Goal: Transaction & Acquisition: Purchase product/service

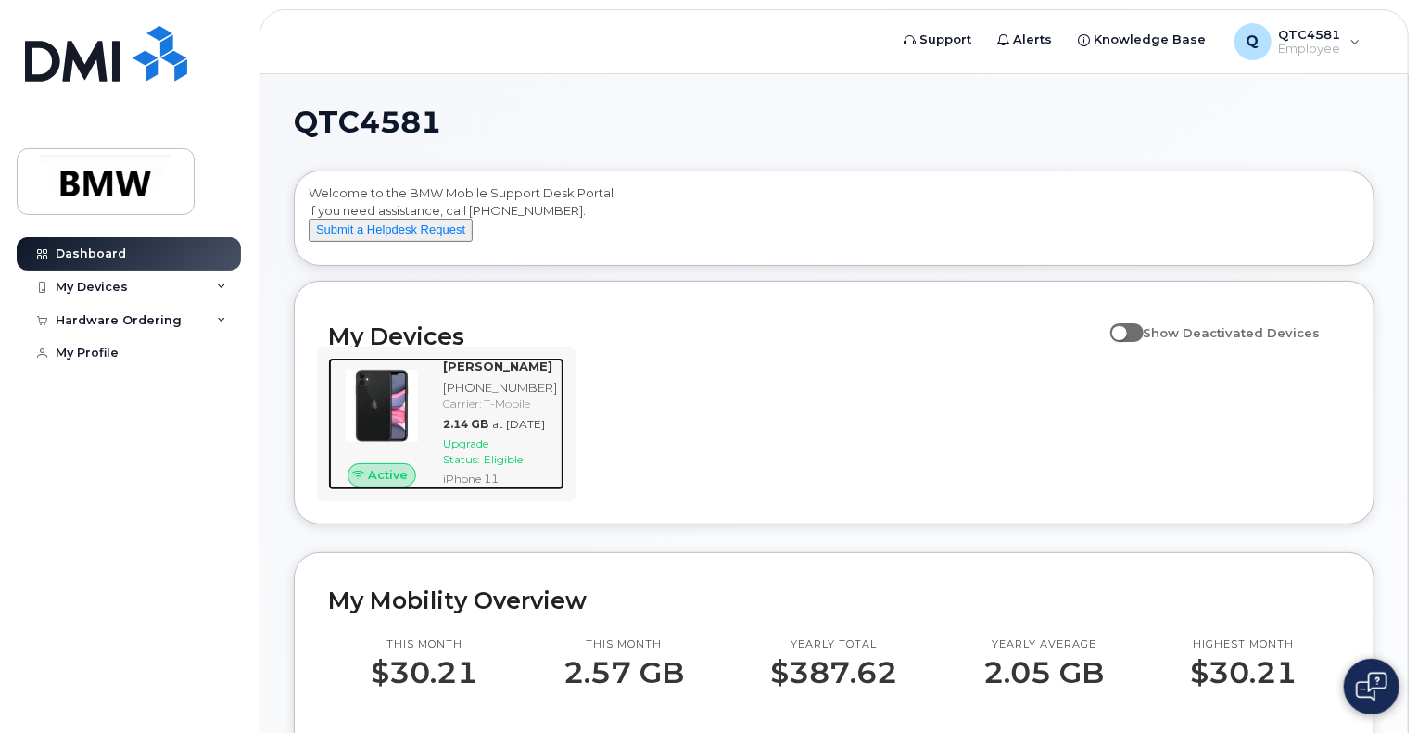
click at [412, 445] on img at bounding box center [382, 406] width 78 height 78
click at [476, 487] on div "iPhone 11" at bounding box center [500, 479] width 114 height 16
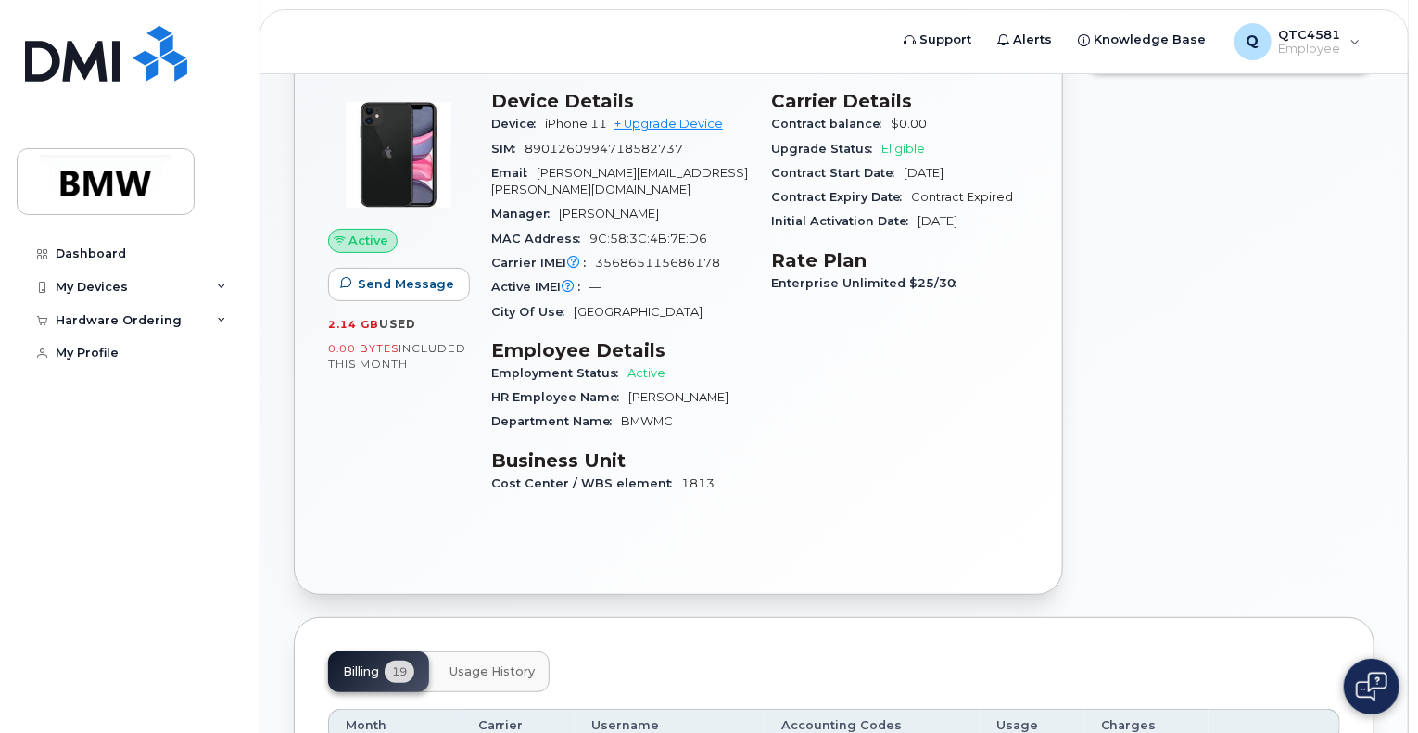
scroll to position [137, 0]
click at [85, 291] on div "My Devices" at bounding box center [92, 287] width 72 height 15
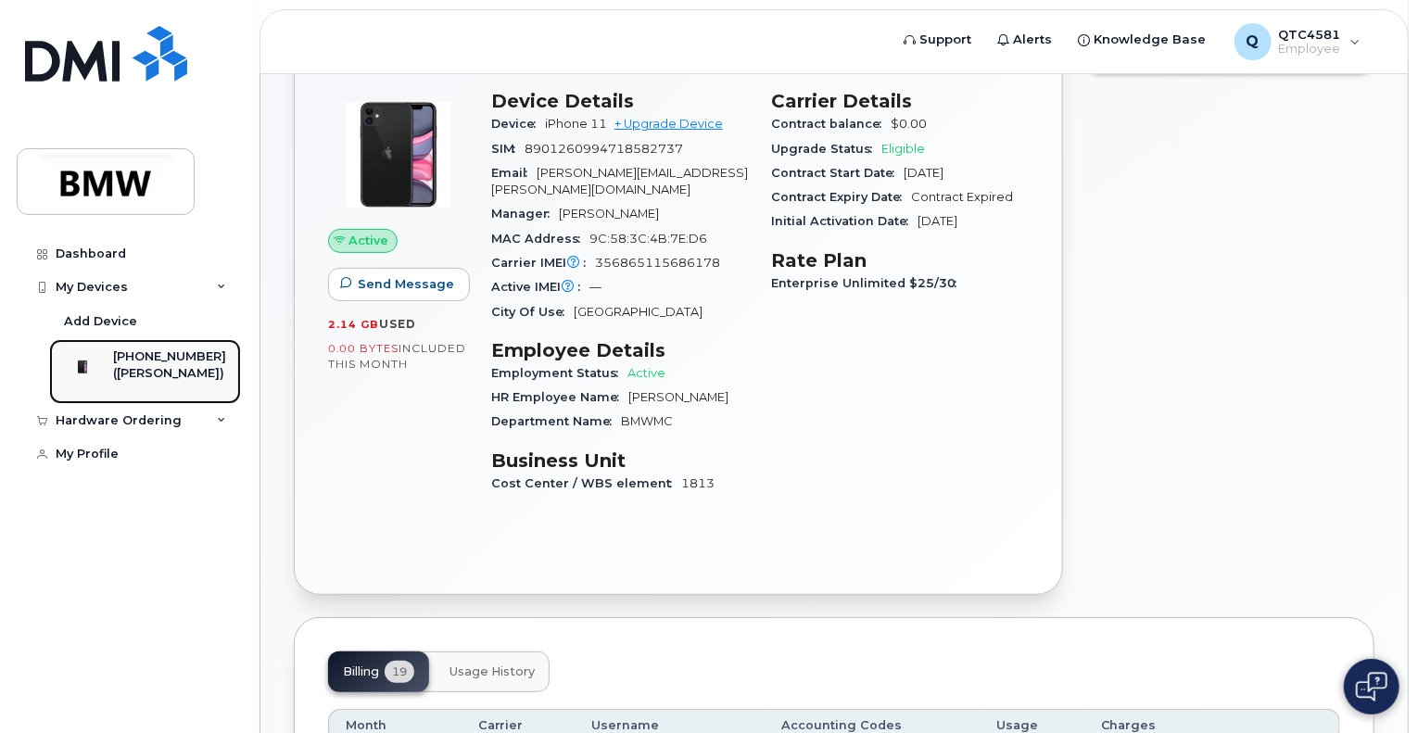
drag, startPoint x: 147, startPoint y: 362, endPoint x: 82, endPoint y: 352, distance: 66.6
click at [82, 352] on div at bounding box center [82, 367] width 48 height 37
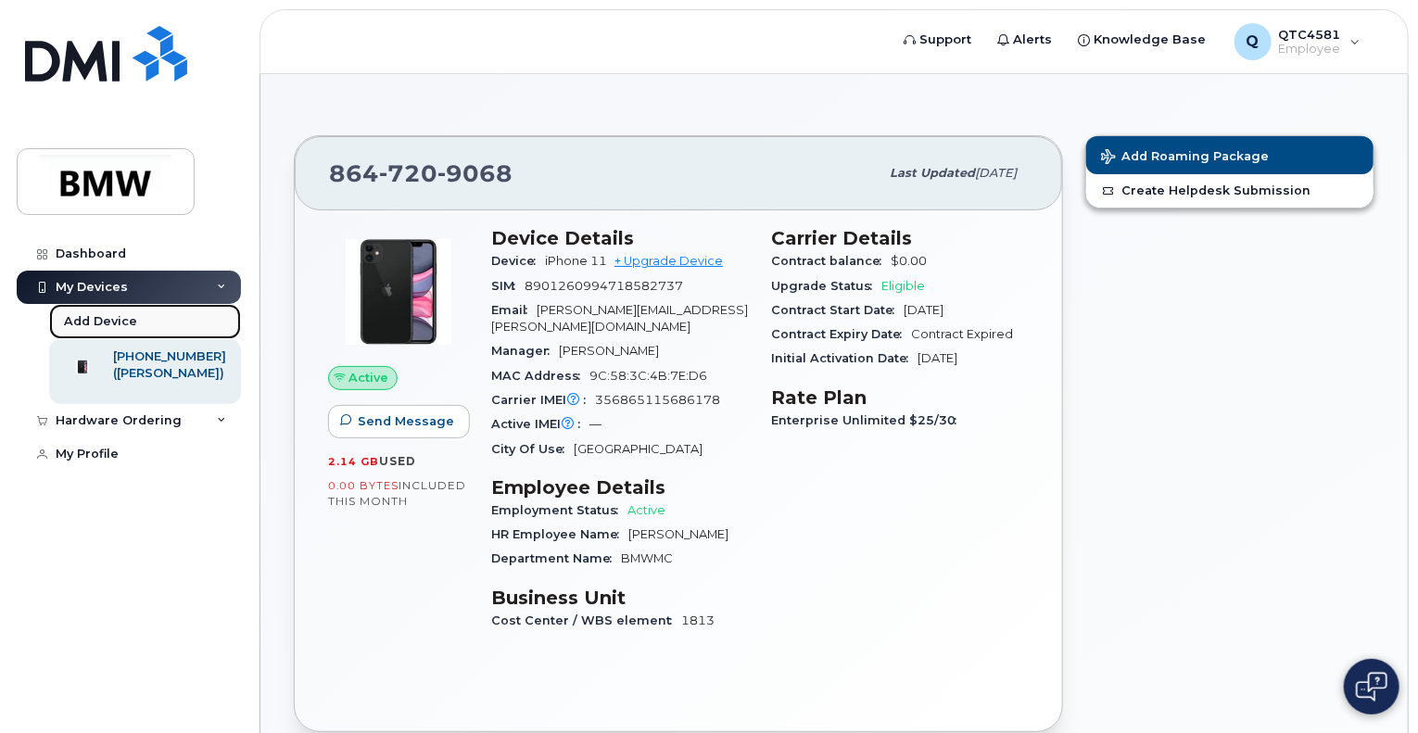
click at [91, 318] on div "Add Device" at bounding box center [100, 321] width 73 height 17
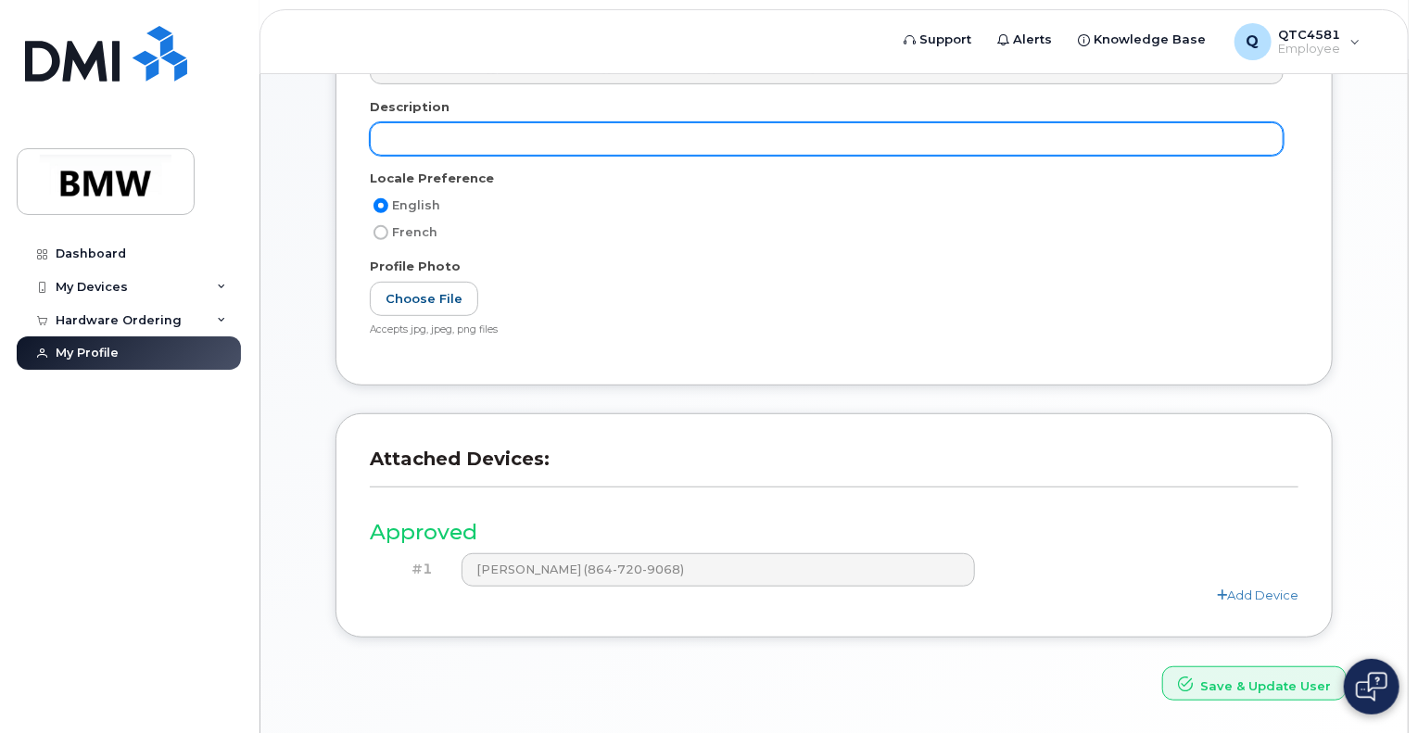
scroll to position [365, 0]
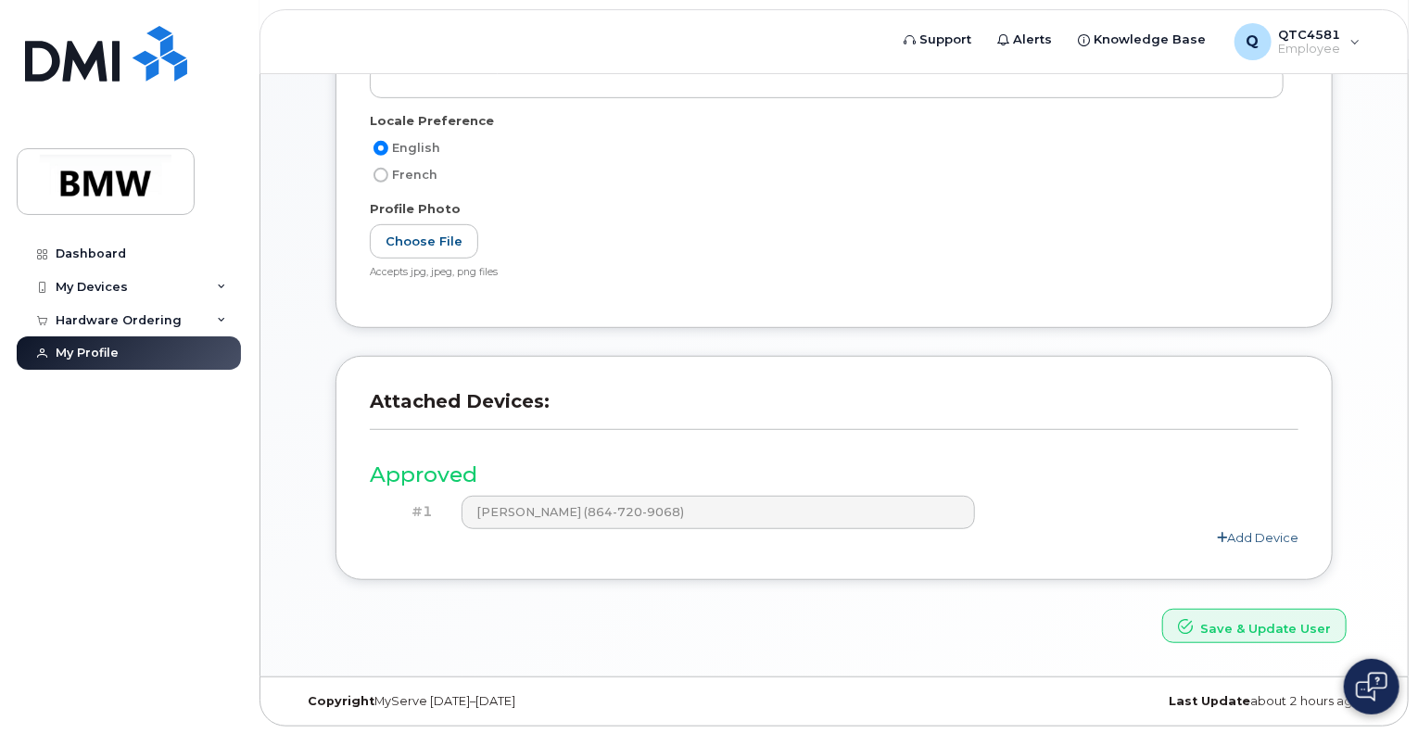
click at [1266, 533] on link "Add Device" at bounding box center [1258, 537] width 82 height 15
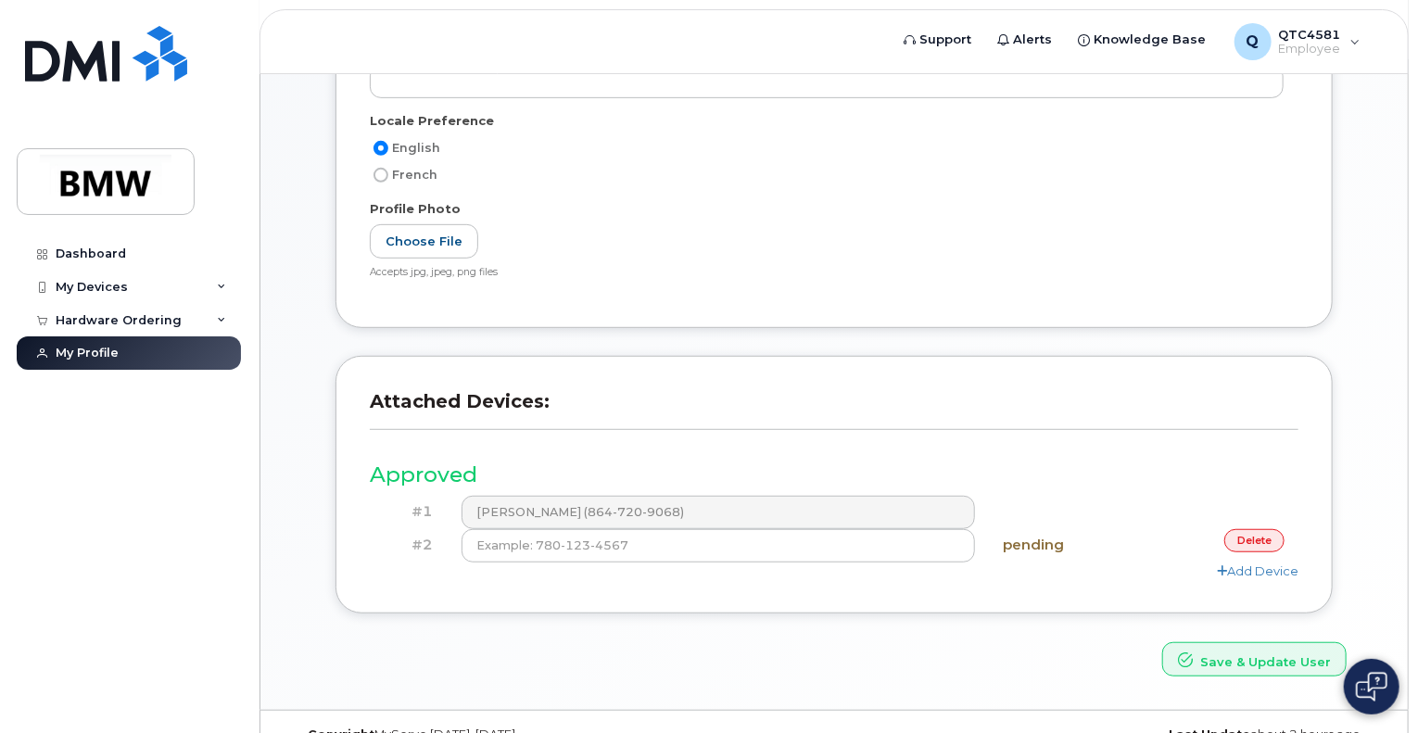
click at [1244, 540] on link "delete" at bounding box center [1255, 540] width 60 height 23
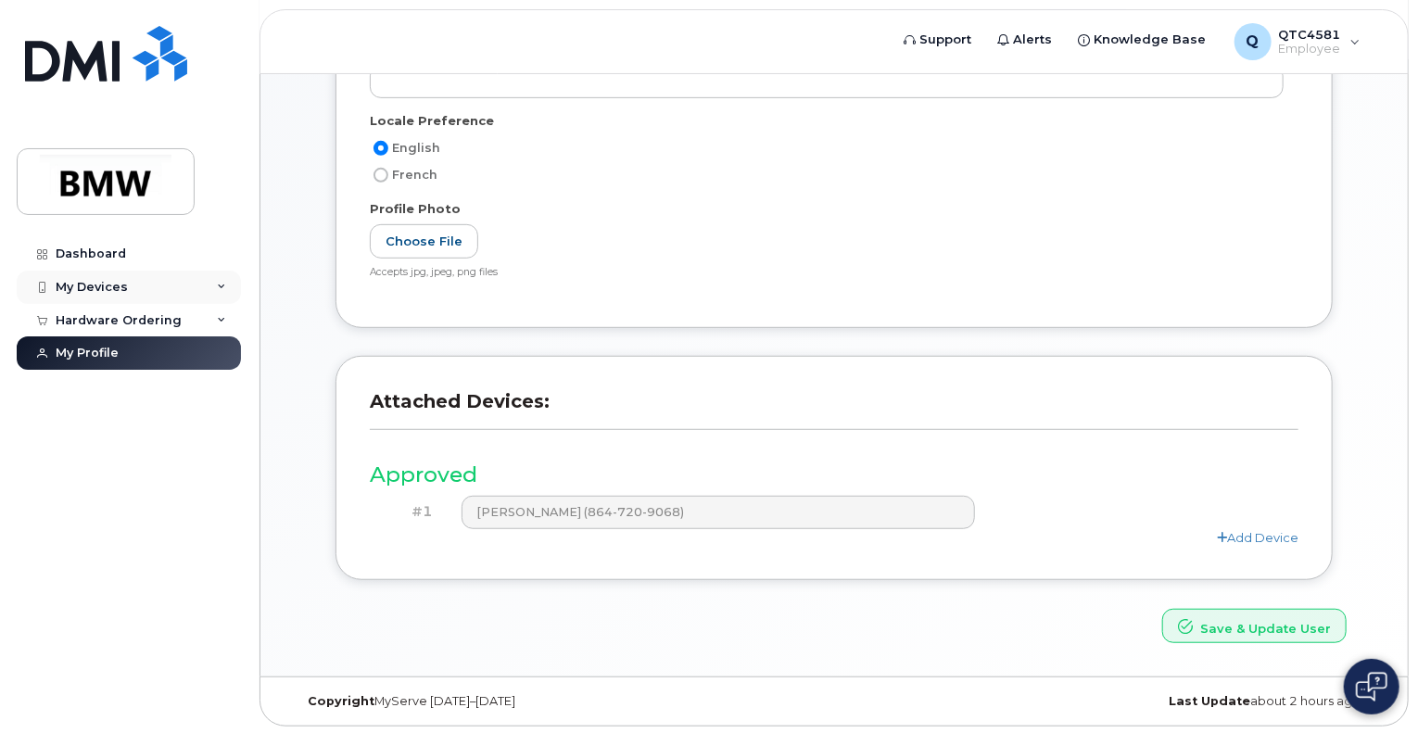
click at [95, 275] on div "My Devices" at bounding box center [129, 287] width 224 height 33
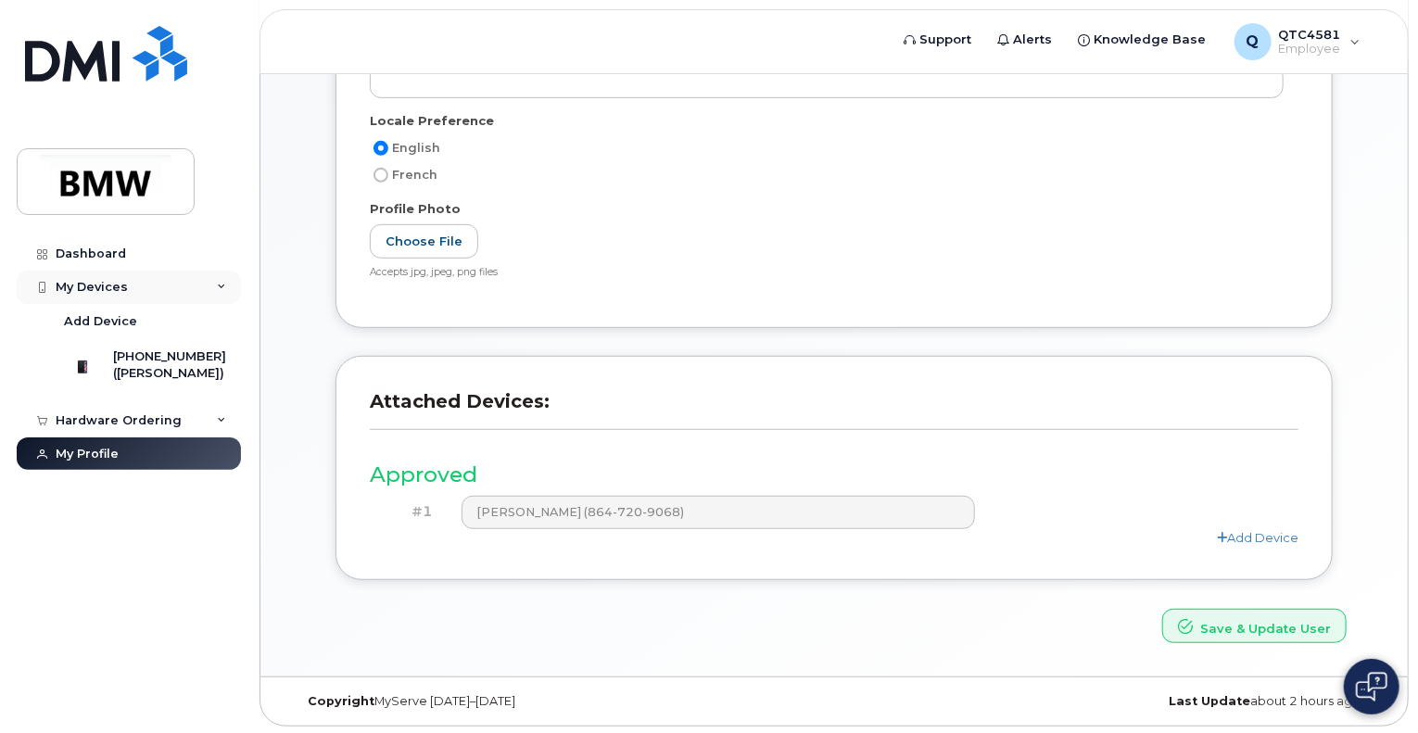
click at [95, 280] on div "My Devices" at bounding box center [92, 287] width 72 height 15
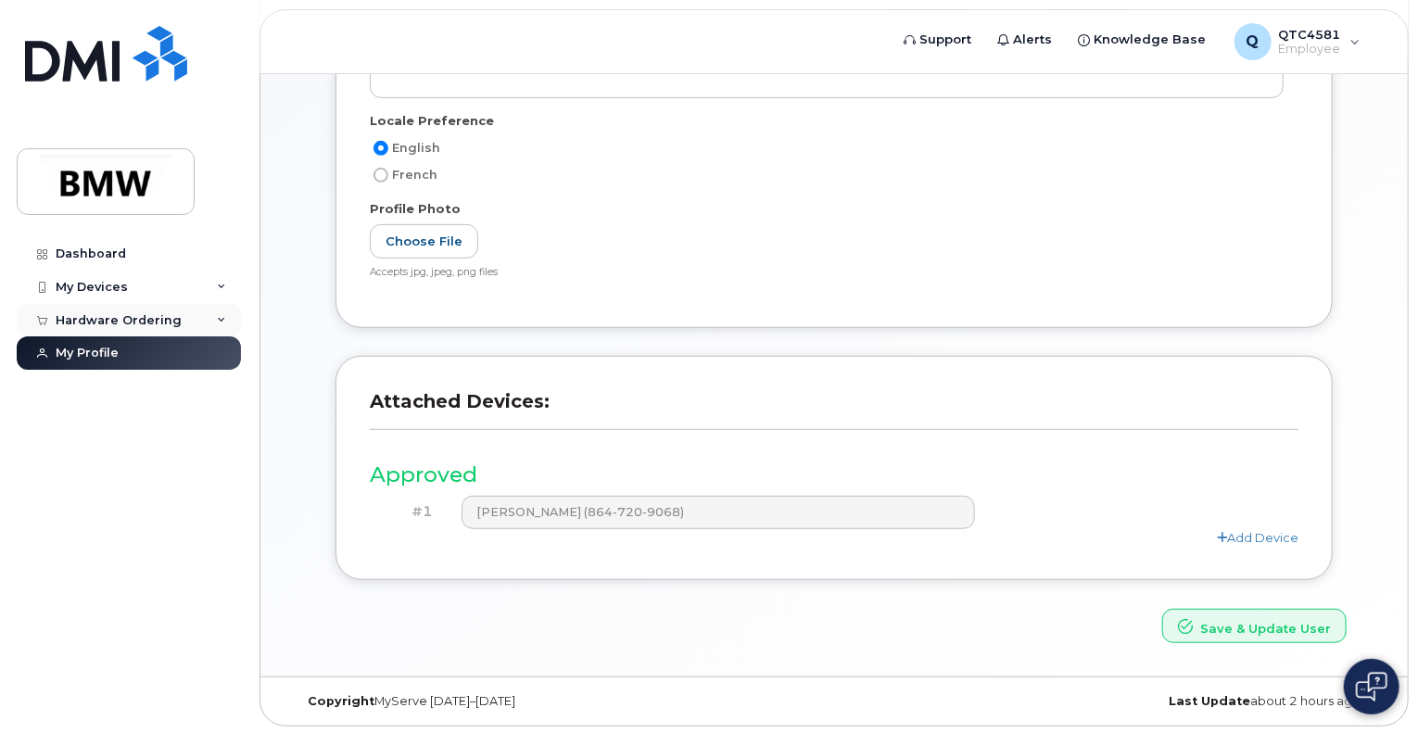
click at [87, 320] on div "Hardware Ordering" at bounding box center [119, 320] width 126 height 15
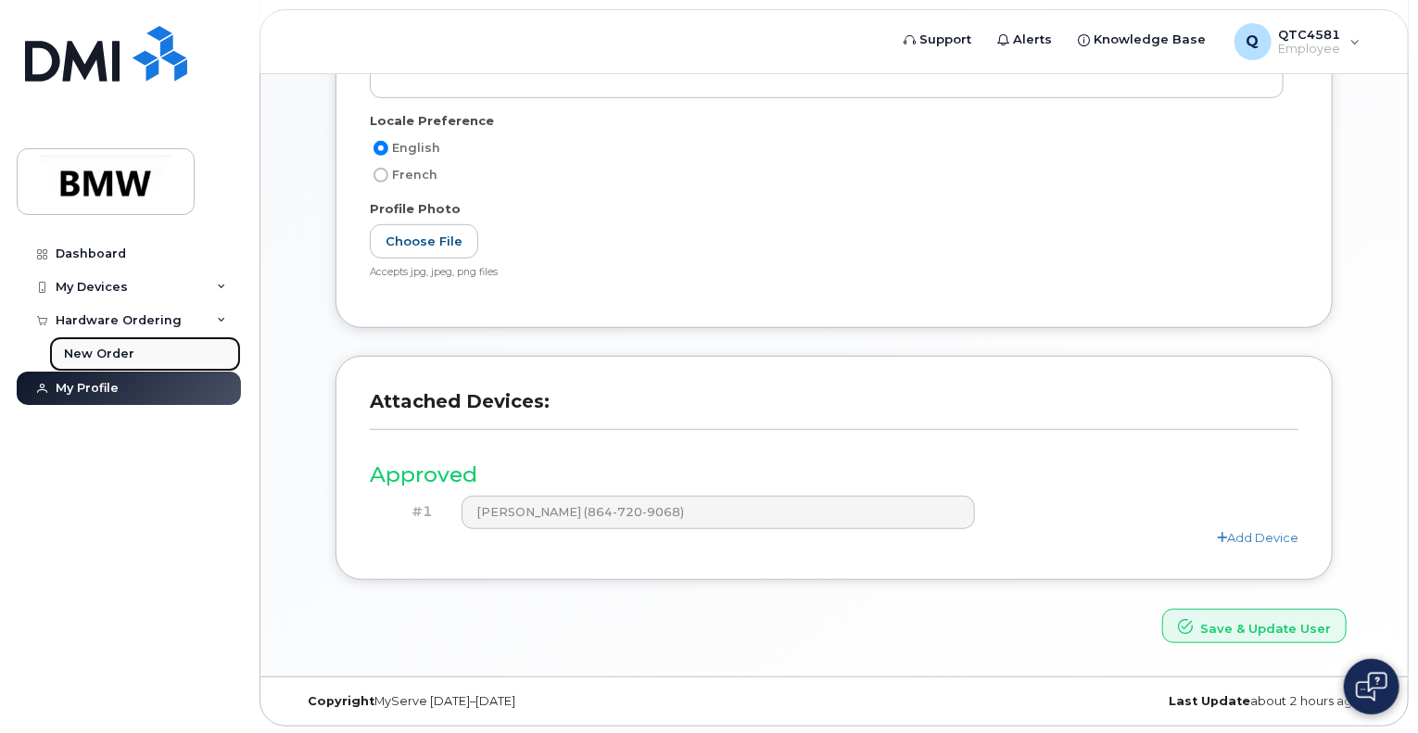
click at [89, 344] on link "New Order" at bounding box center [145, 354] width 192 height 35
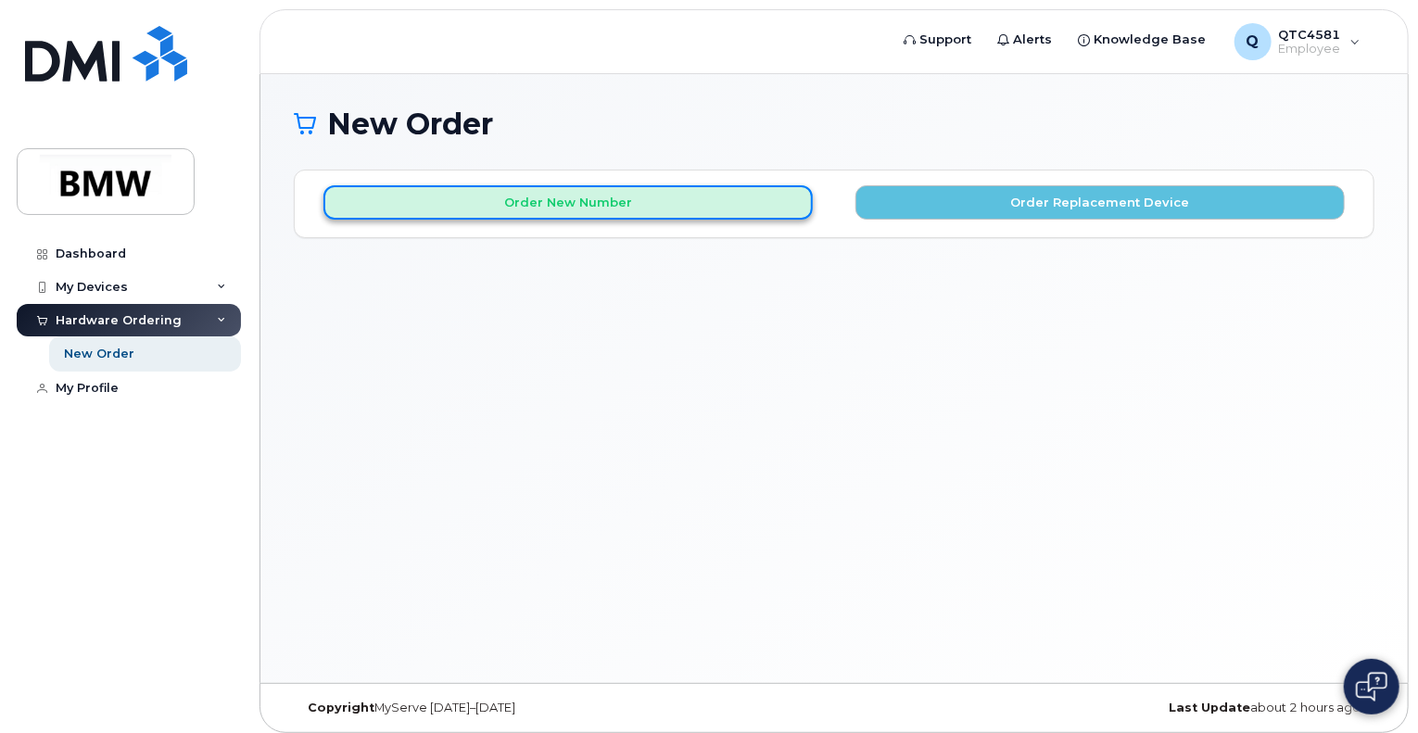
click at [575, 205] on button "Order New Number" at bounding box center [568, 202] width 489 height 34
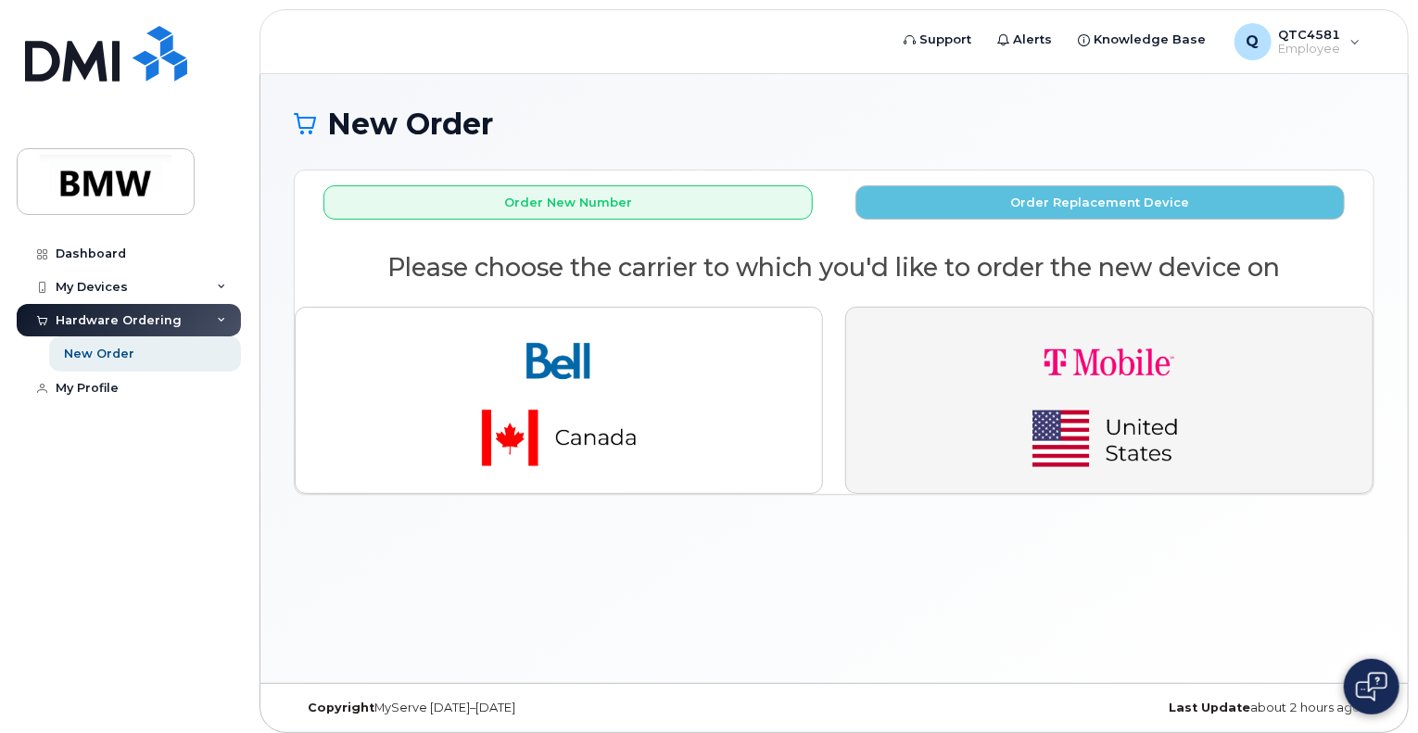
click at [1098, 361] on img "button" at bounding box center [1110, 401] width 260 height 156
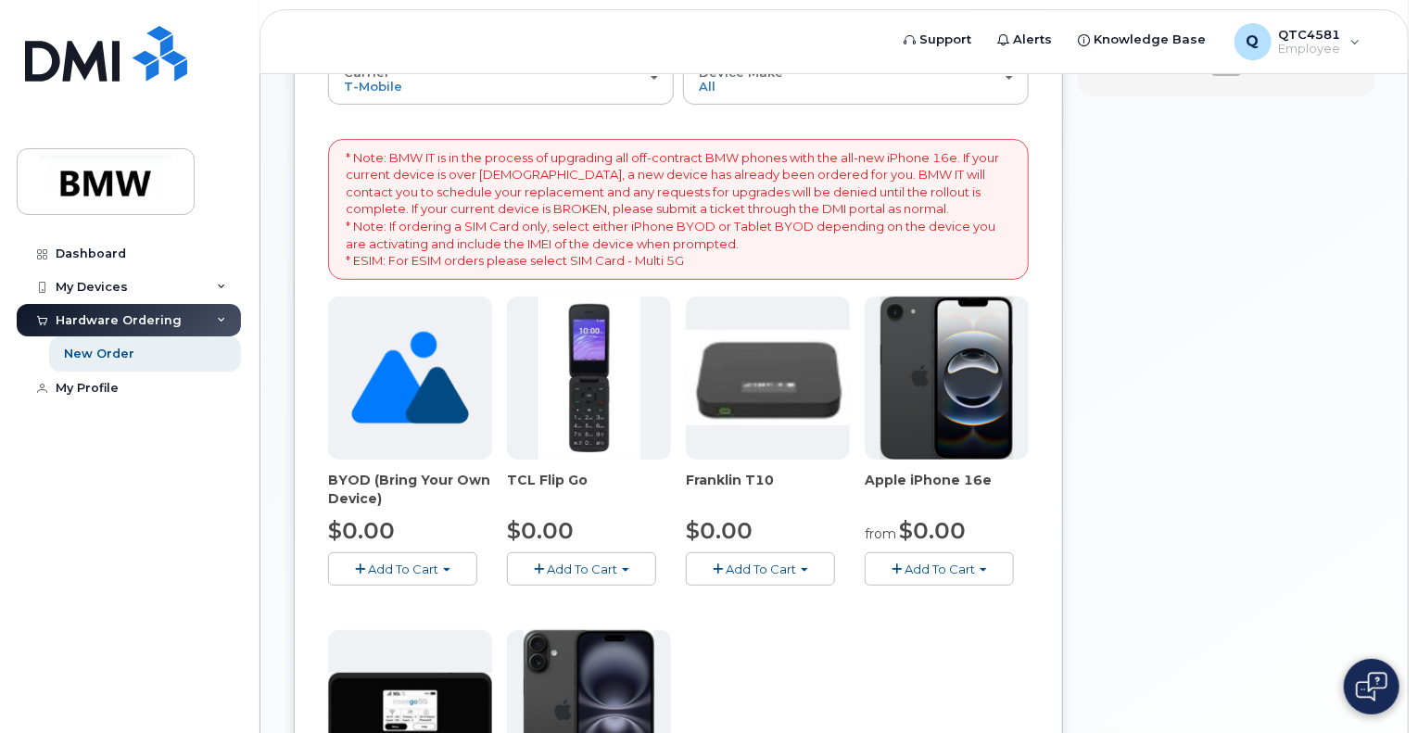
scroll to position [214, 0]
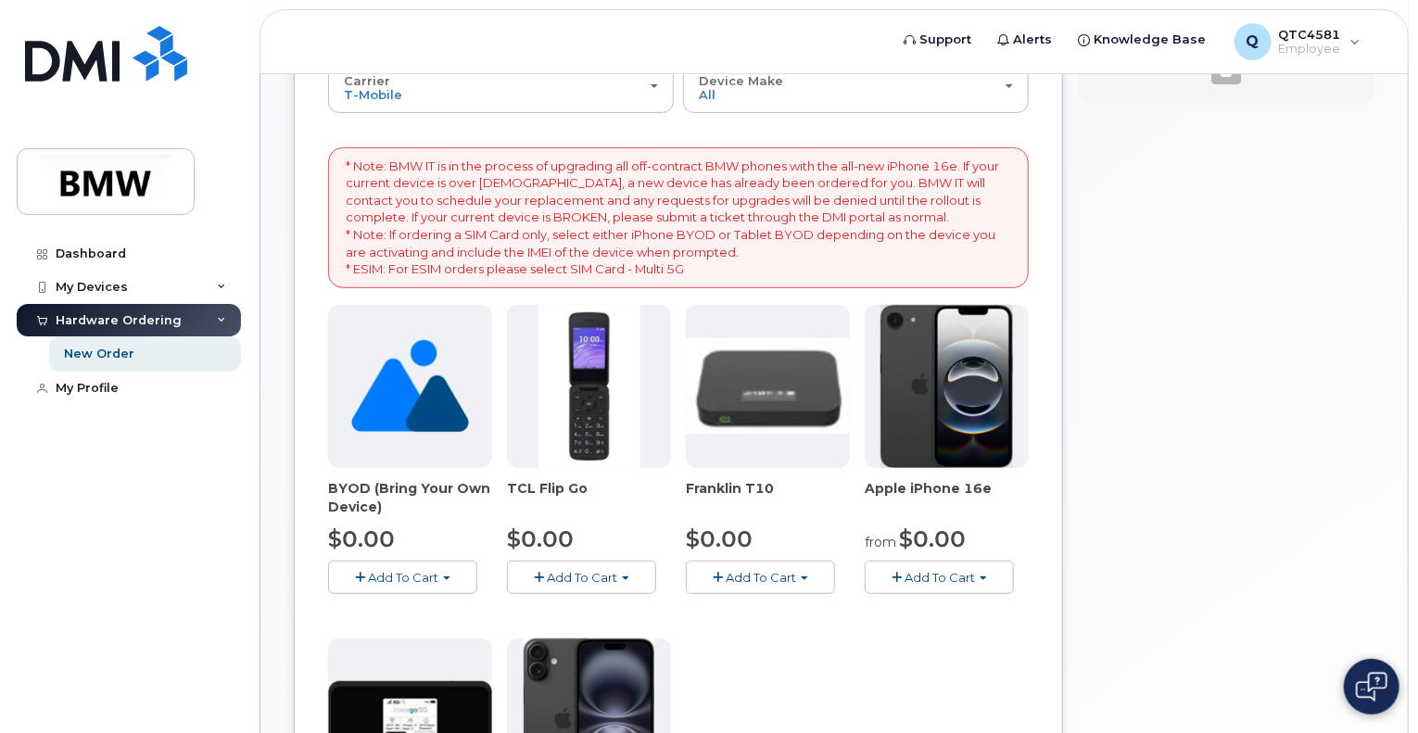
click at [404, 570] on span "Add To Cart" at bounding box center [403, 577] width 70 height 15
click at [404, 602] on link "$0.00 - Activation" at bounding box center [421, 612] width 176 height 23
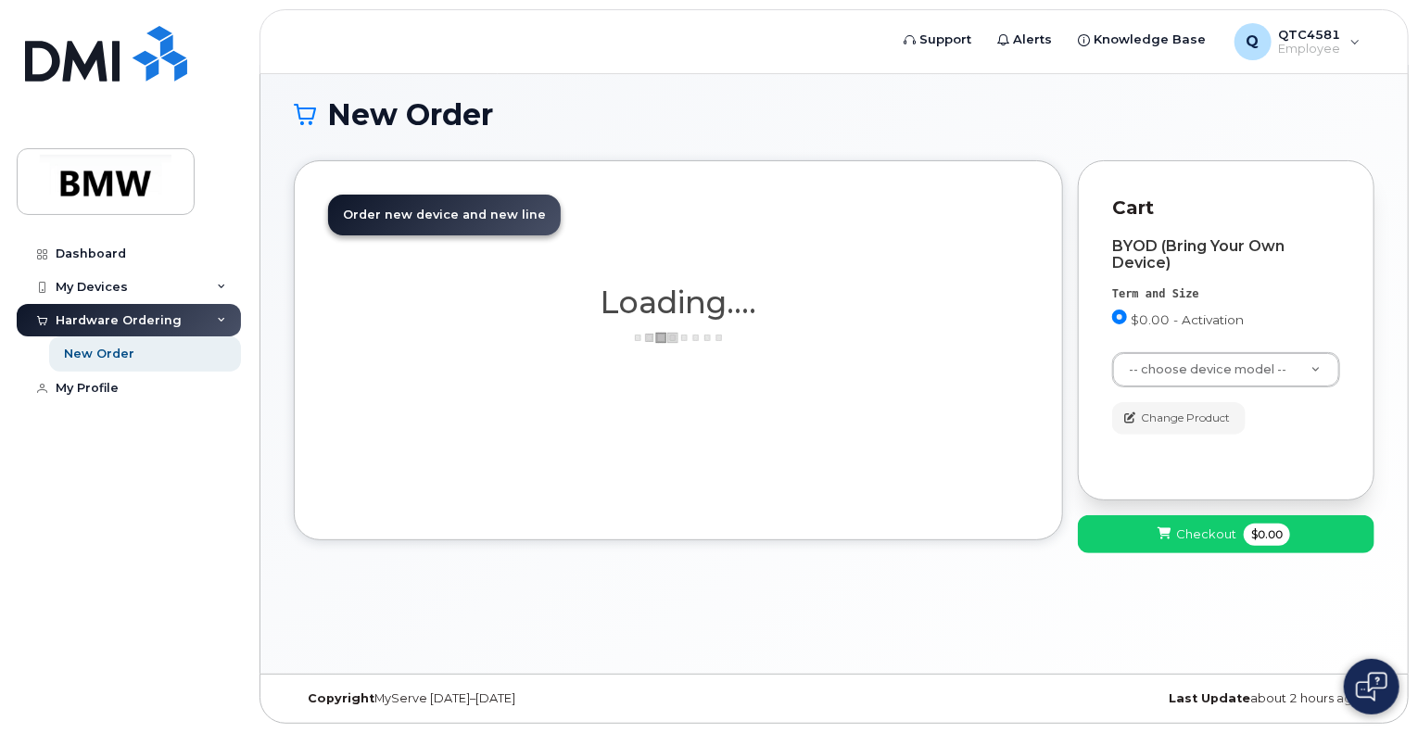
scroll to position [8, 0]
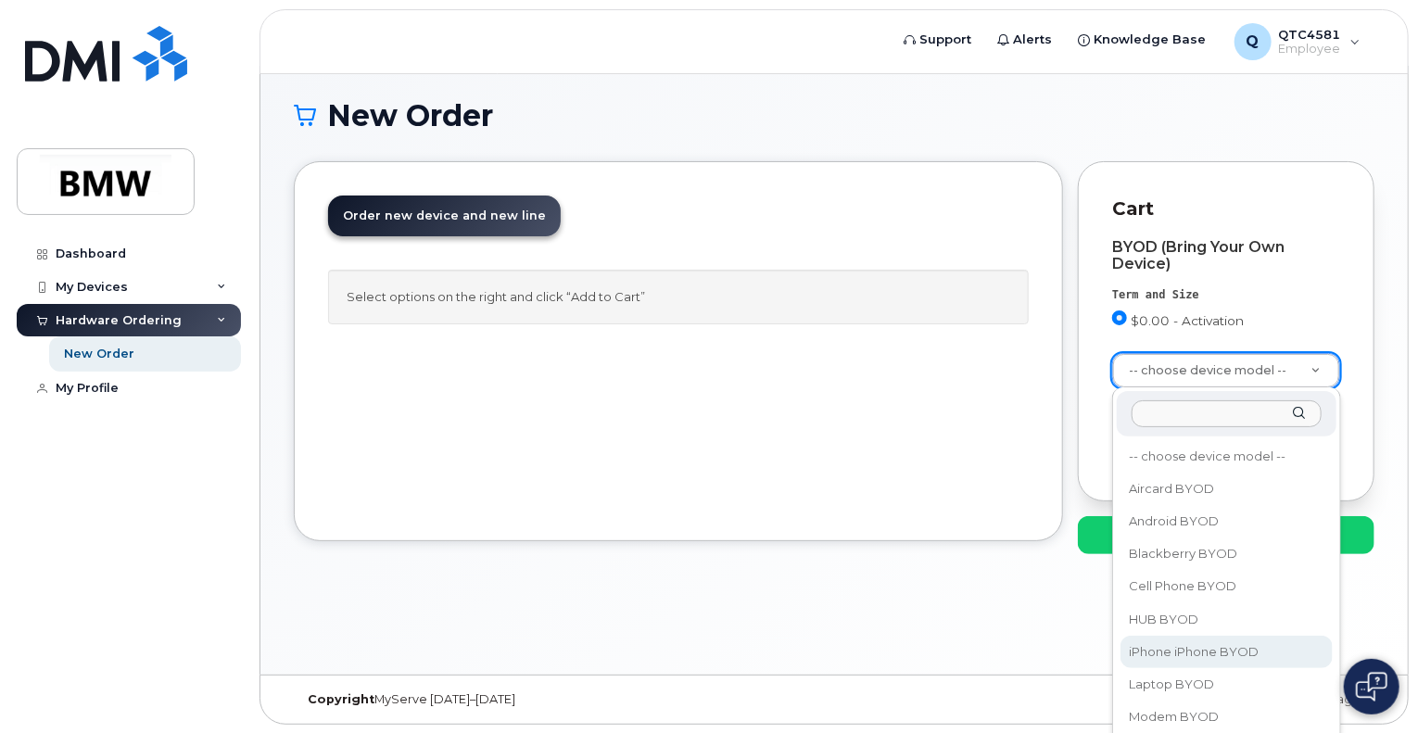
select select "2421"
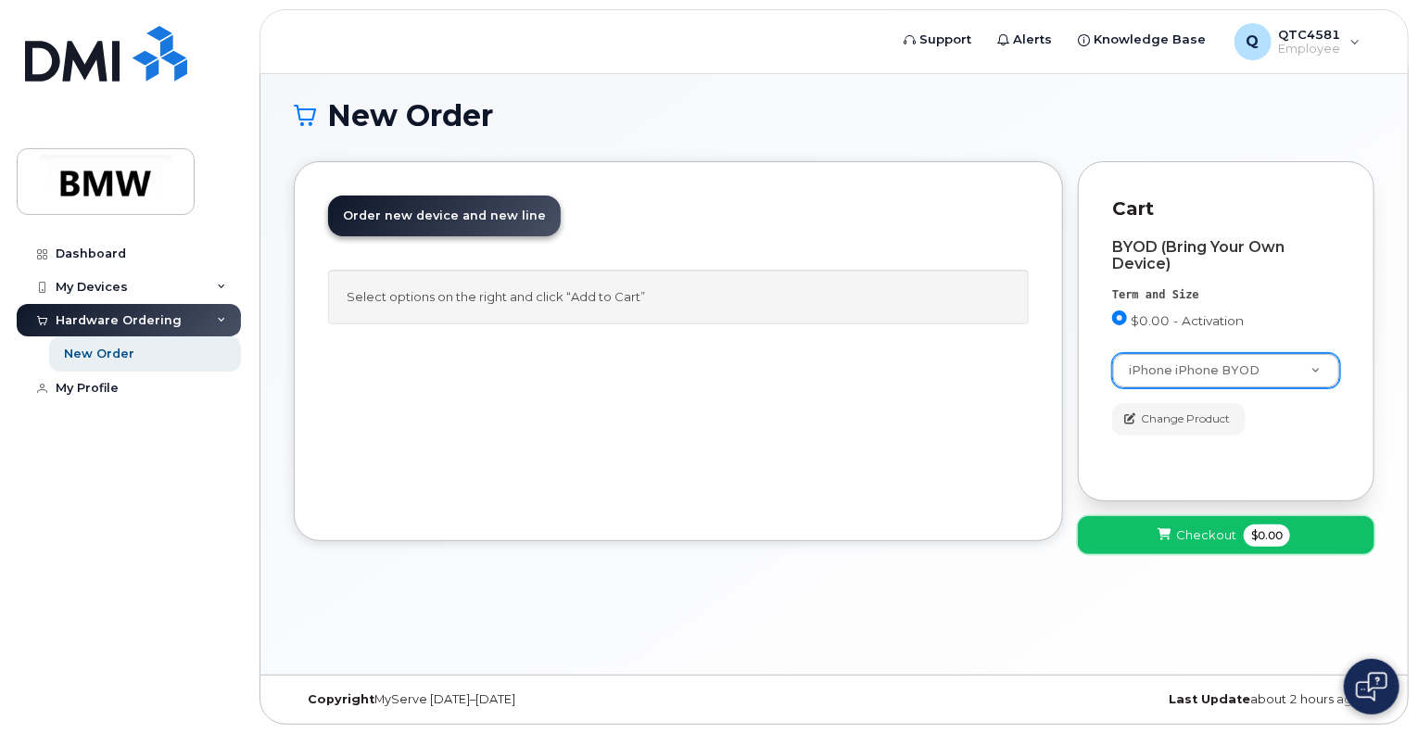
click at [1176, 529] on button "Checkout $0.00" at bounding box center [1226, 535] width 297 height 38
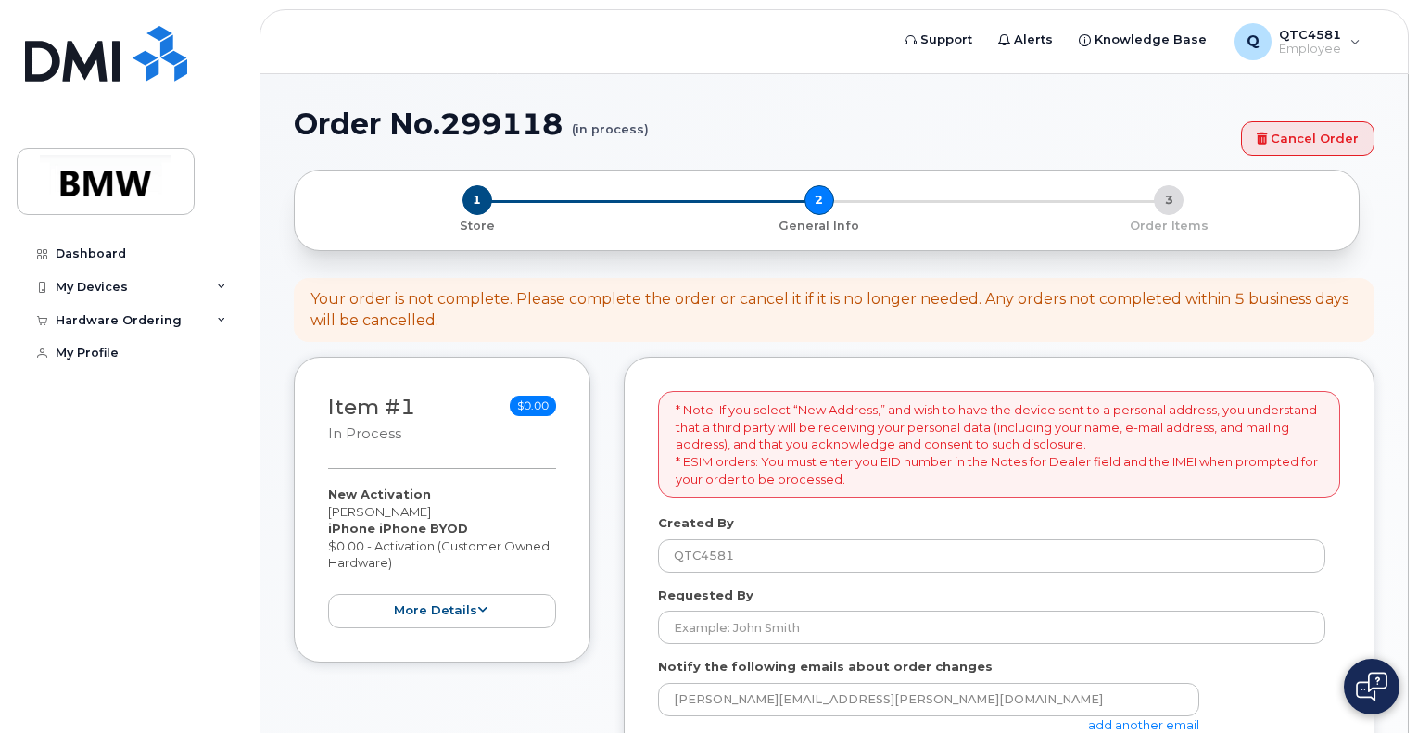
select select
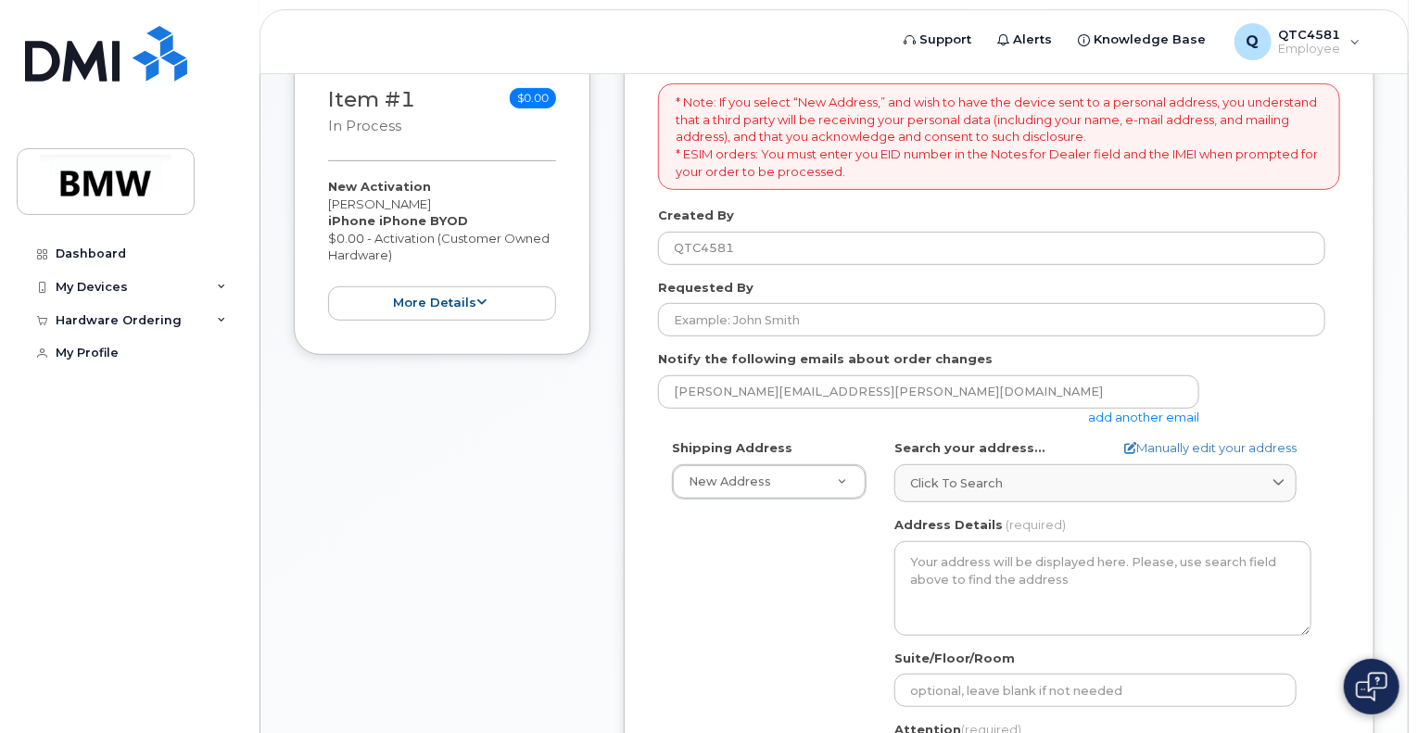
scroll to position [311, 0]
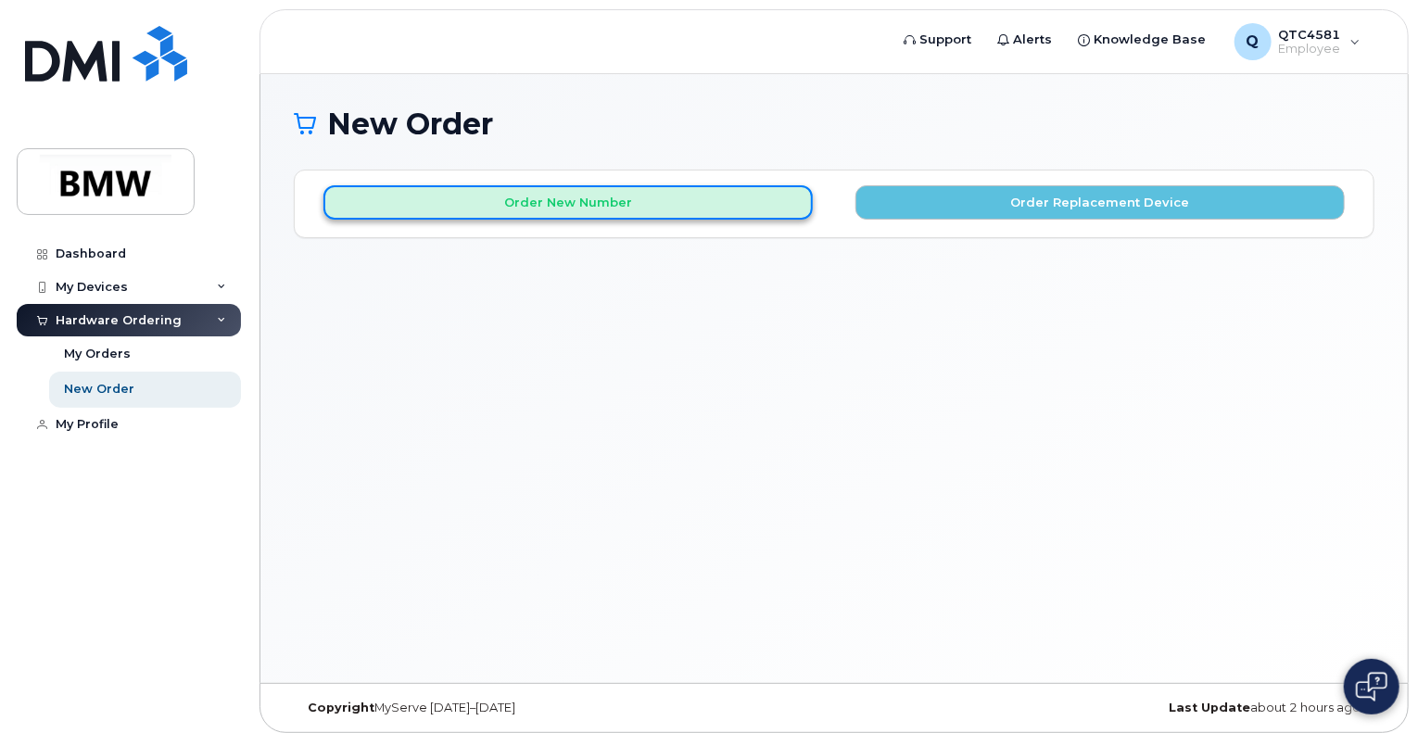
click at [631, 197] on button "Order New Number" at bounding box center [568, 202] width 489 height 34
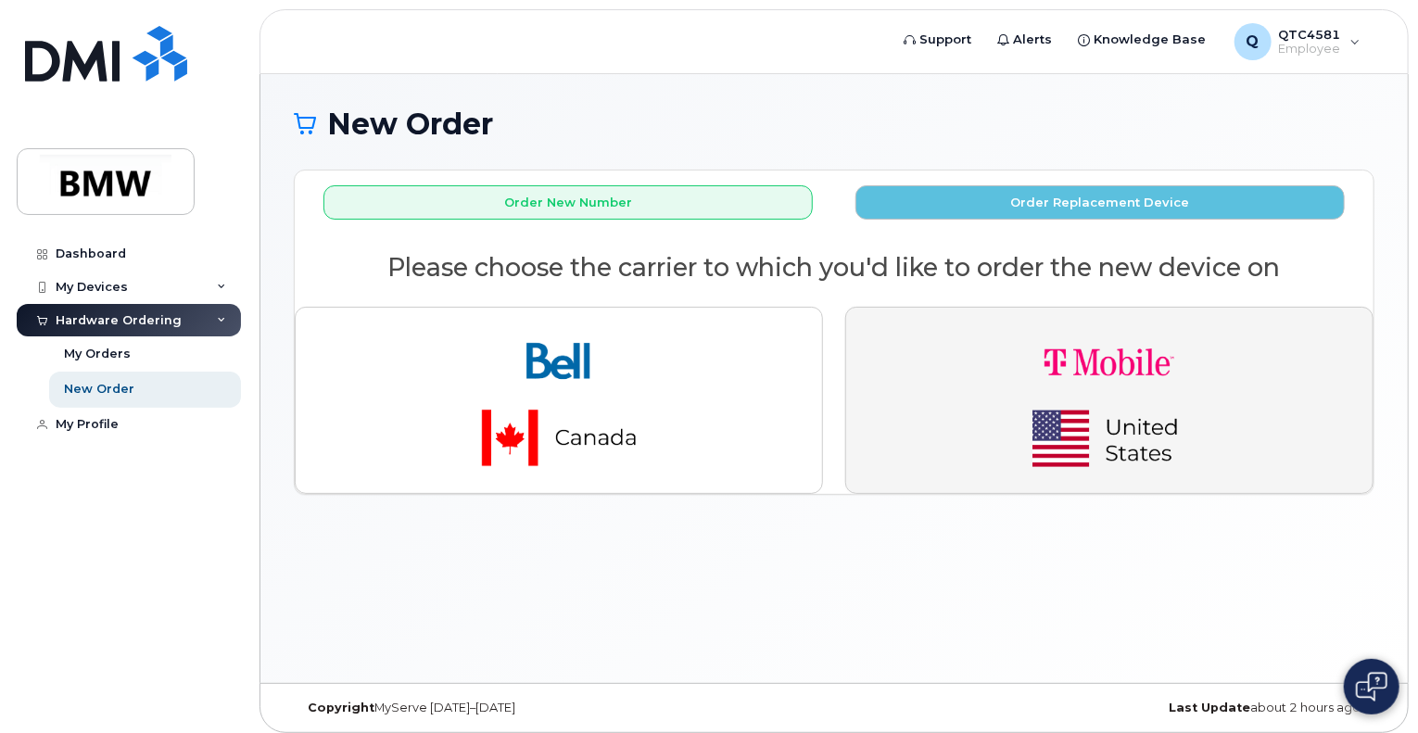
click at [1072, 377] on img "button" at bounding box center [1110, 401] width 260 height 156
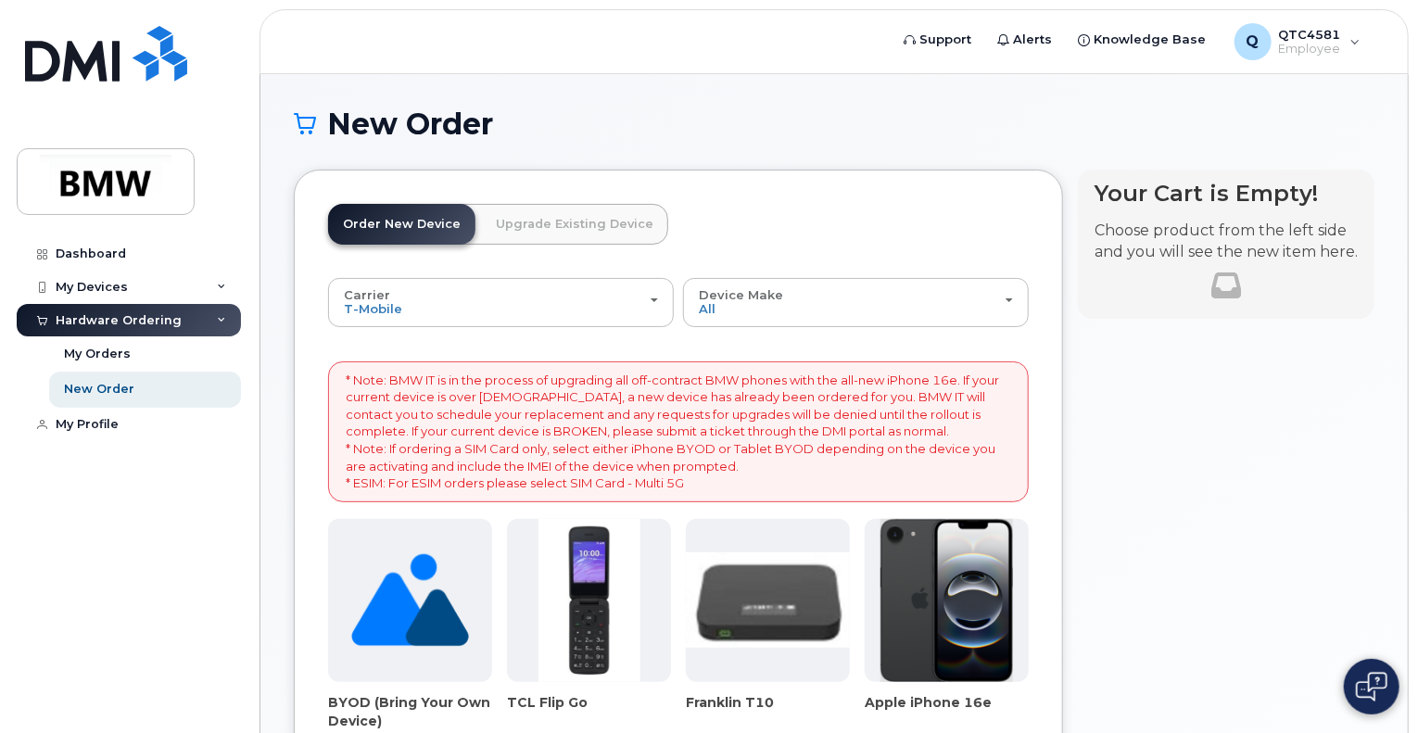
click at [909, 548] on img at bounding box center [947, 600] width 133 height 163
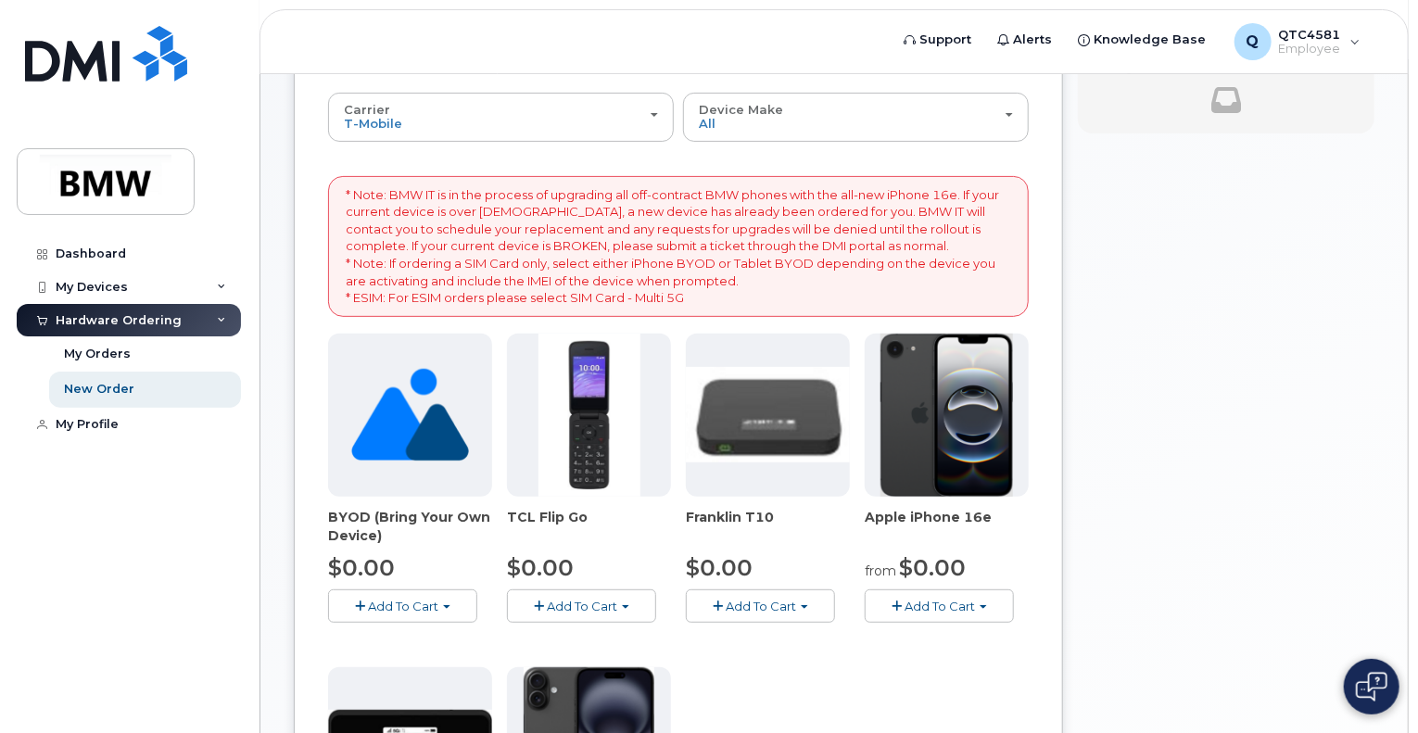
scroll to position [267, 0]
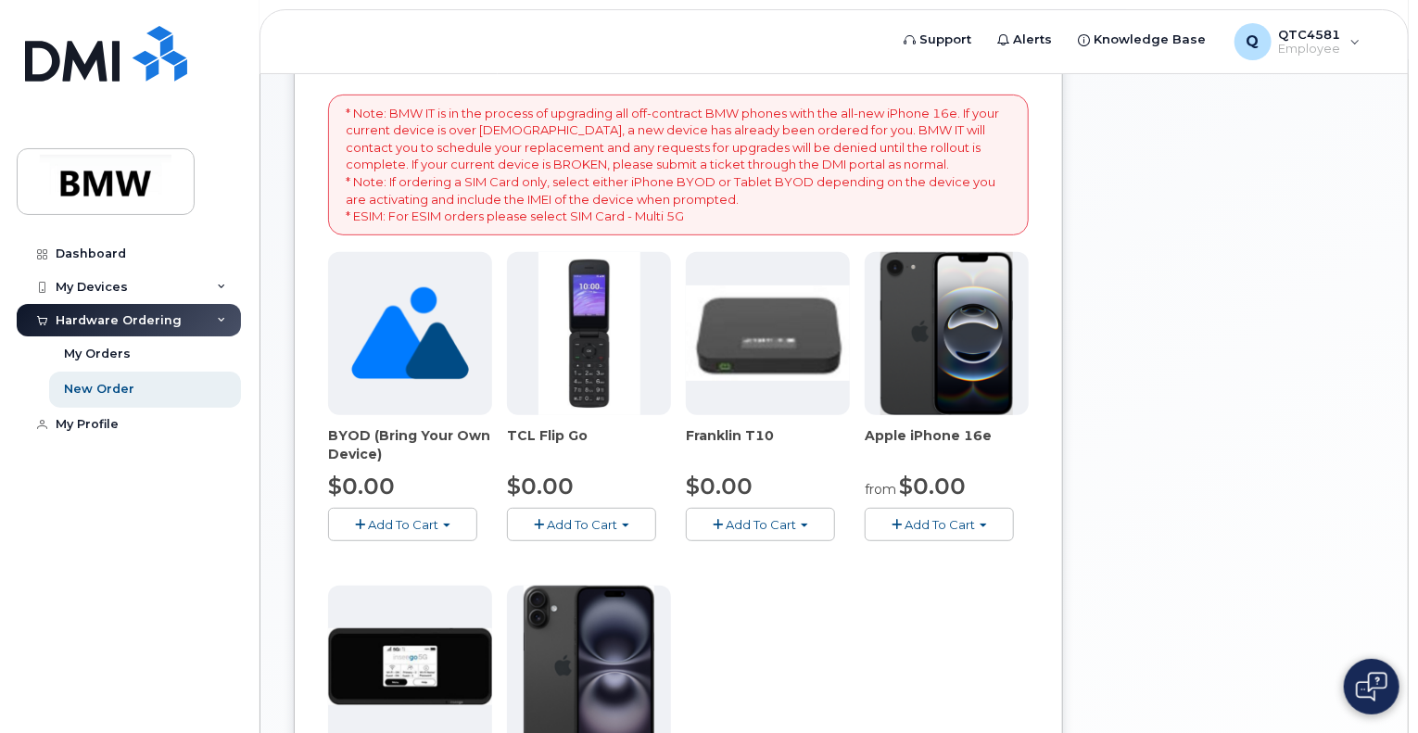
click at [912, 527] on span "Add To Cart" at bounding box center [940, 524] width 70 height 15
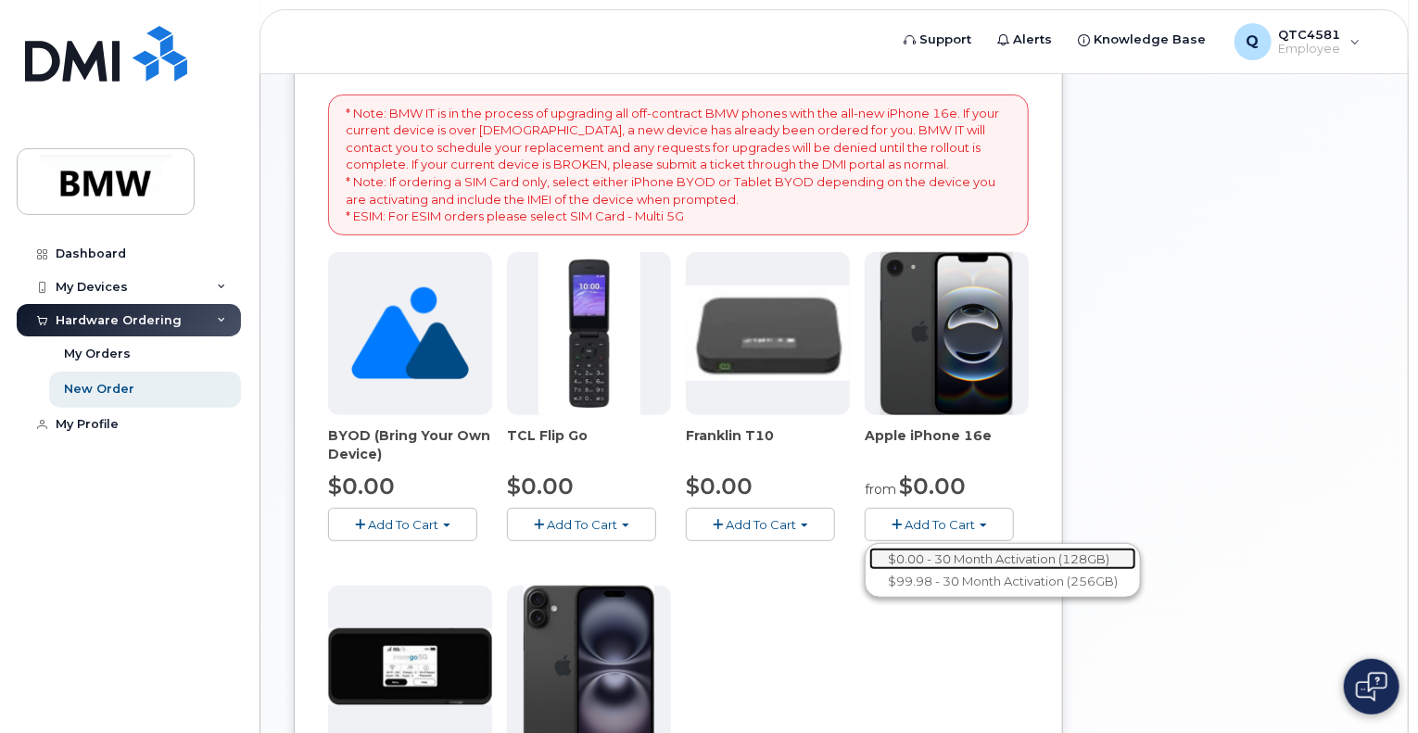
click at [940, 556] on link "$0.00 - 30 Month Activation (128GB)" at bounding box center [1003, 559] width 267 height 23
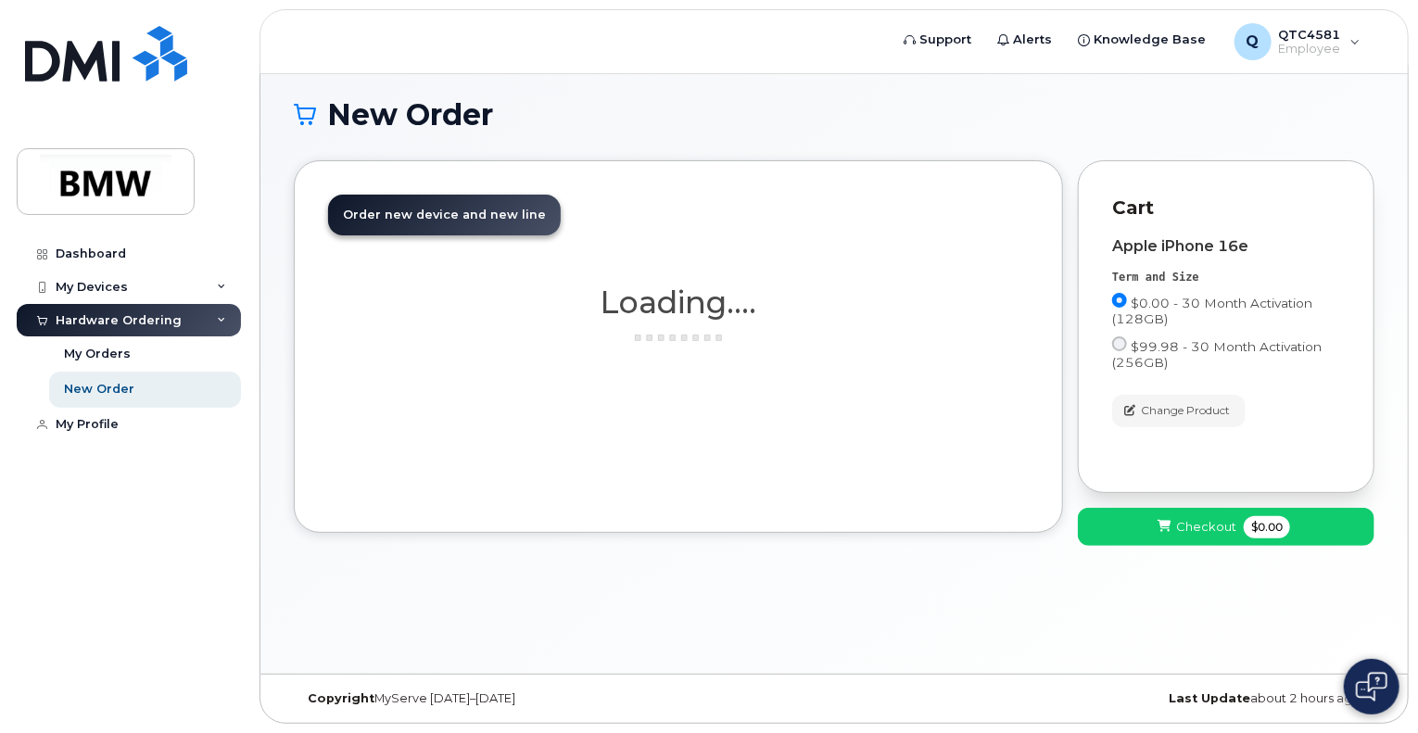
scroll to position [8, 0]
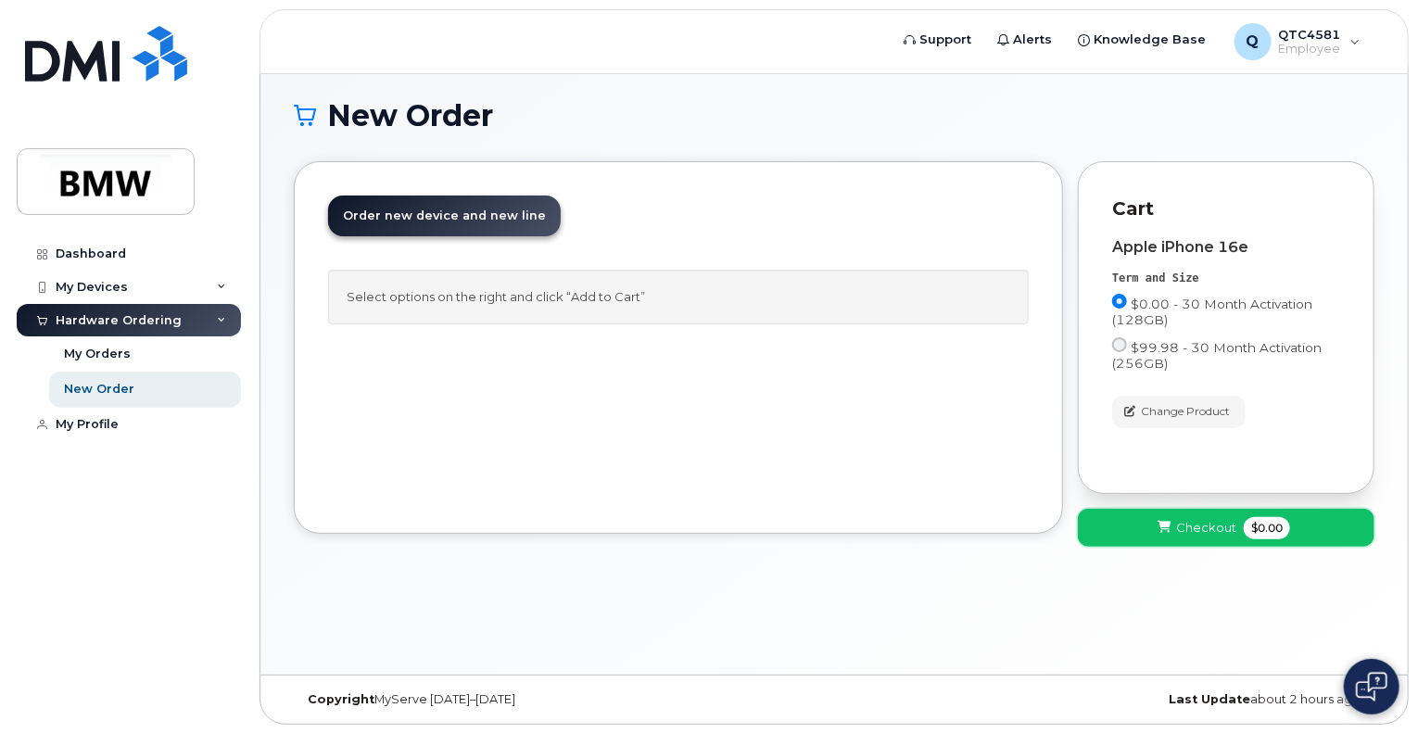
click at [1170, 530] on icon at bounding box center [1164, 528] width 13 height 12
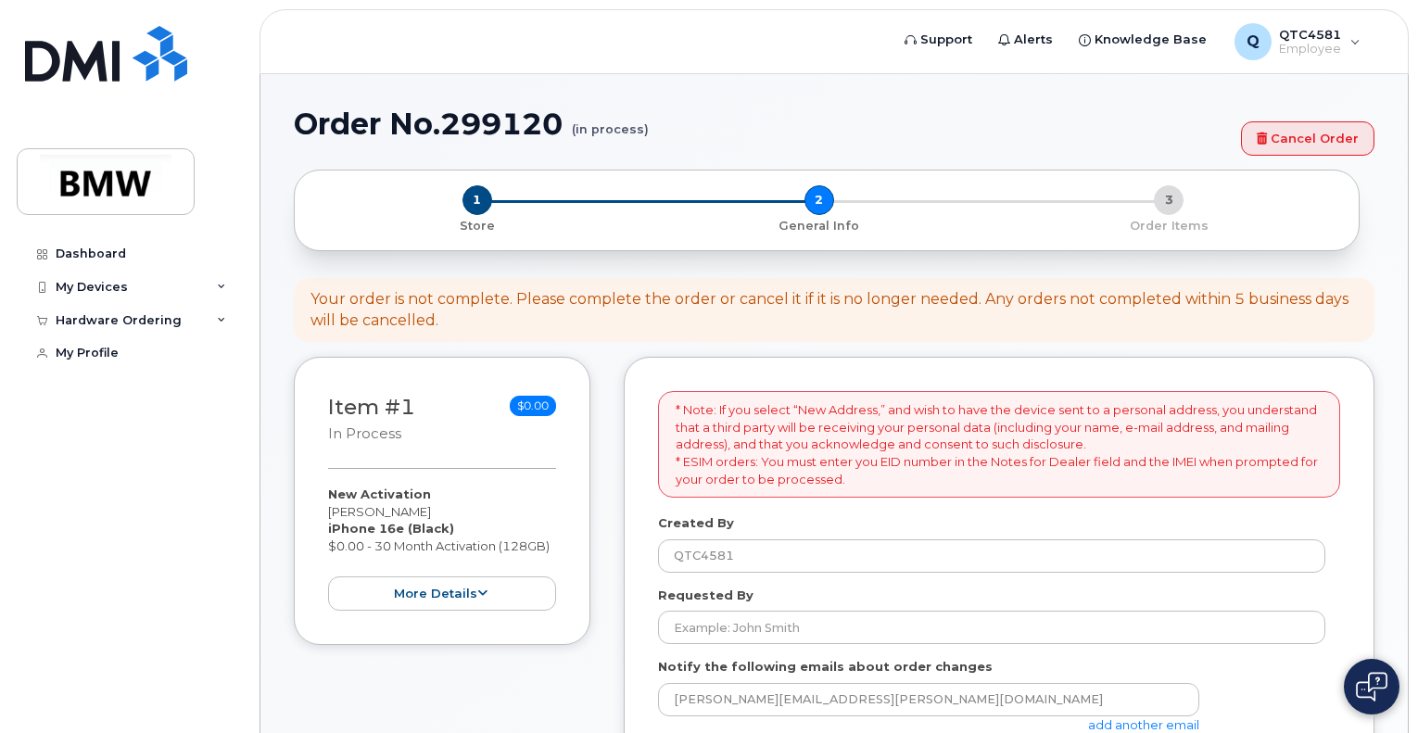
select select
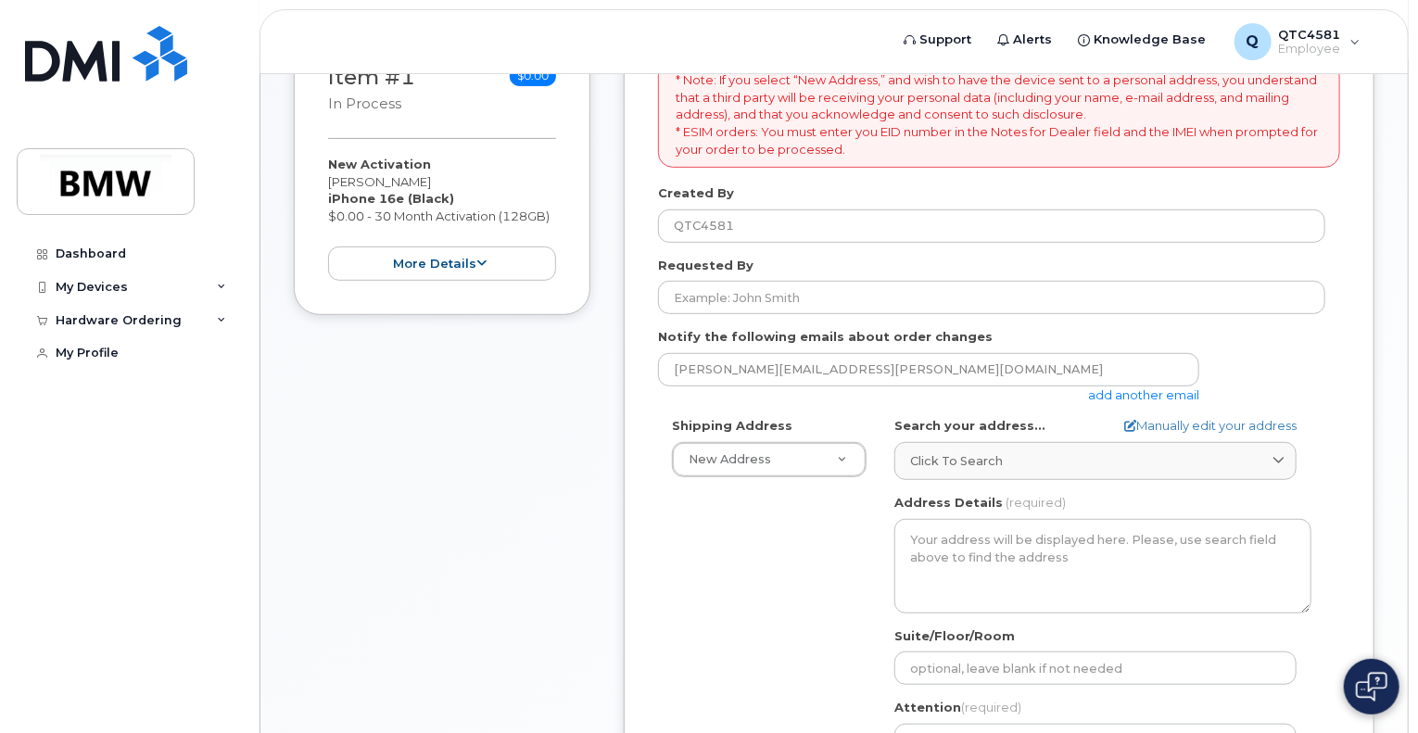
scroll to position [330, 0]
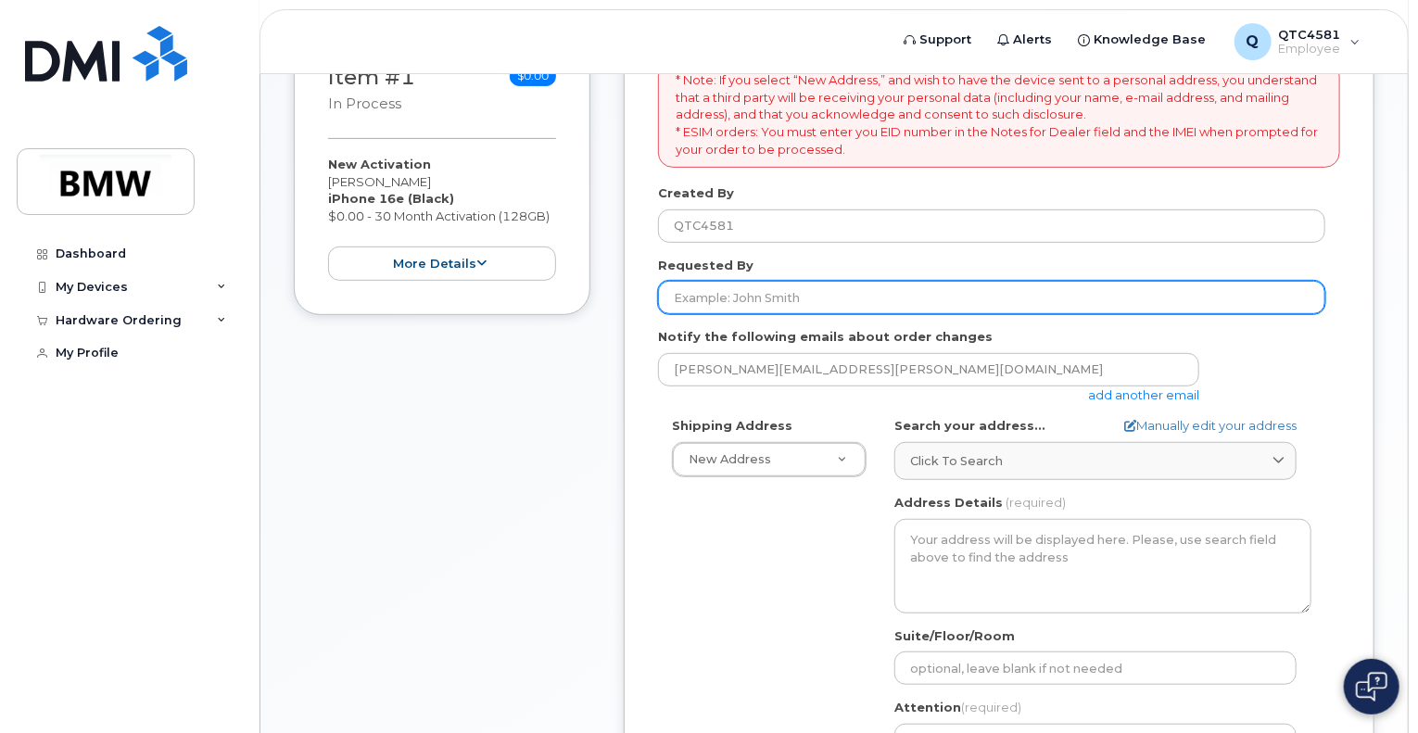
click at [845, 290] on input "Requested By" at bounding box center [991, 297] width 667 height 33
type input "[PERSON_NAME]"
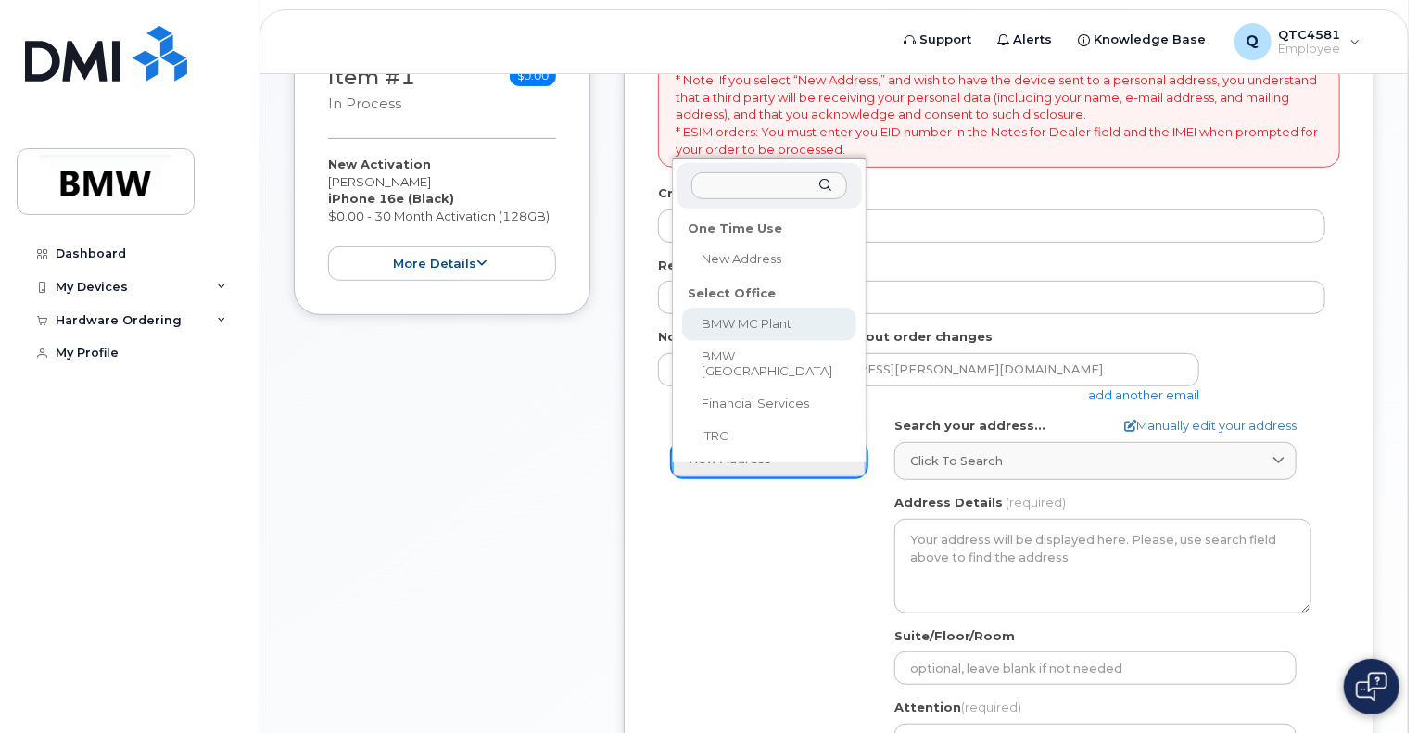
select select
type textarea "1400 Highway 101 S GREER SC 29651-6731 UNITED STATES Greer South Carolina 29651…"
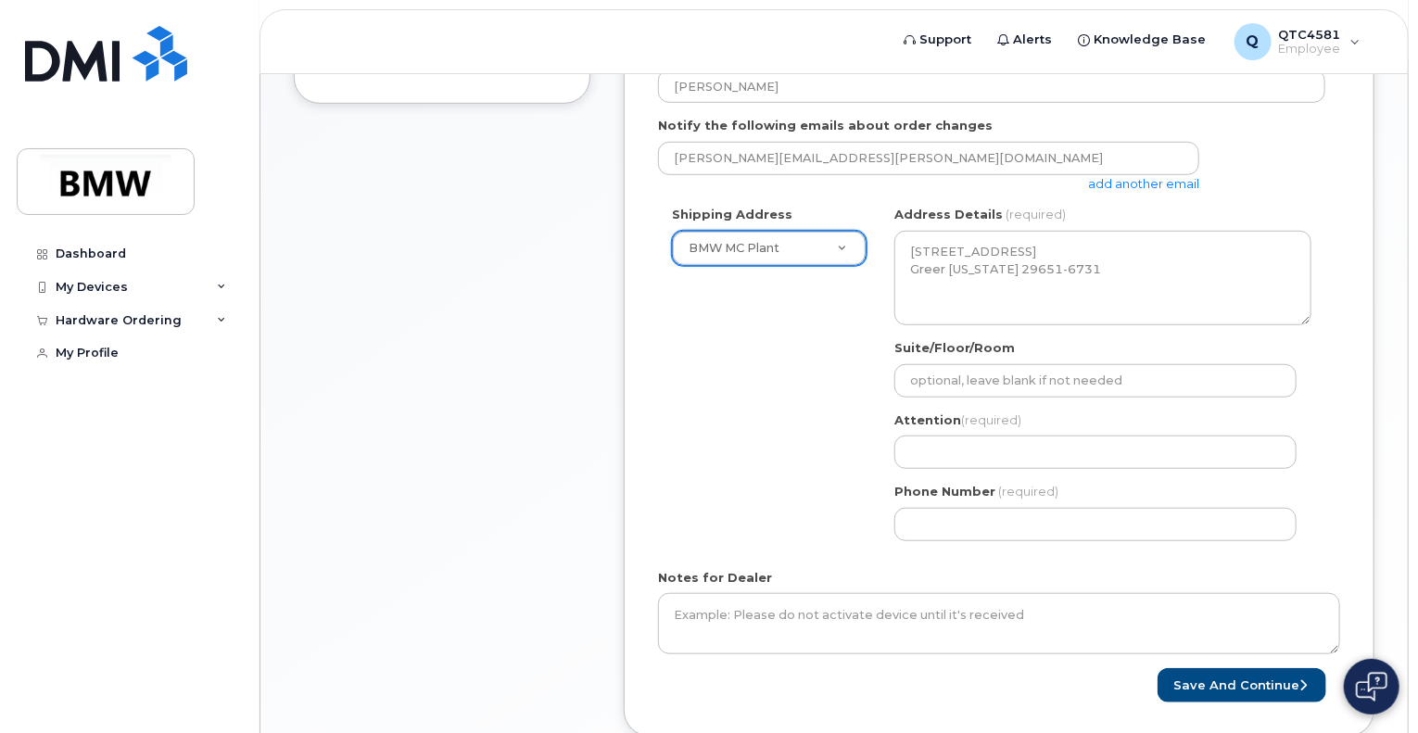
scroll to position [545, 0]
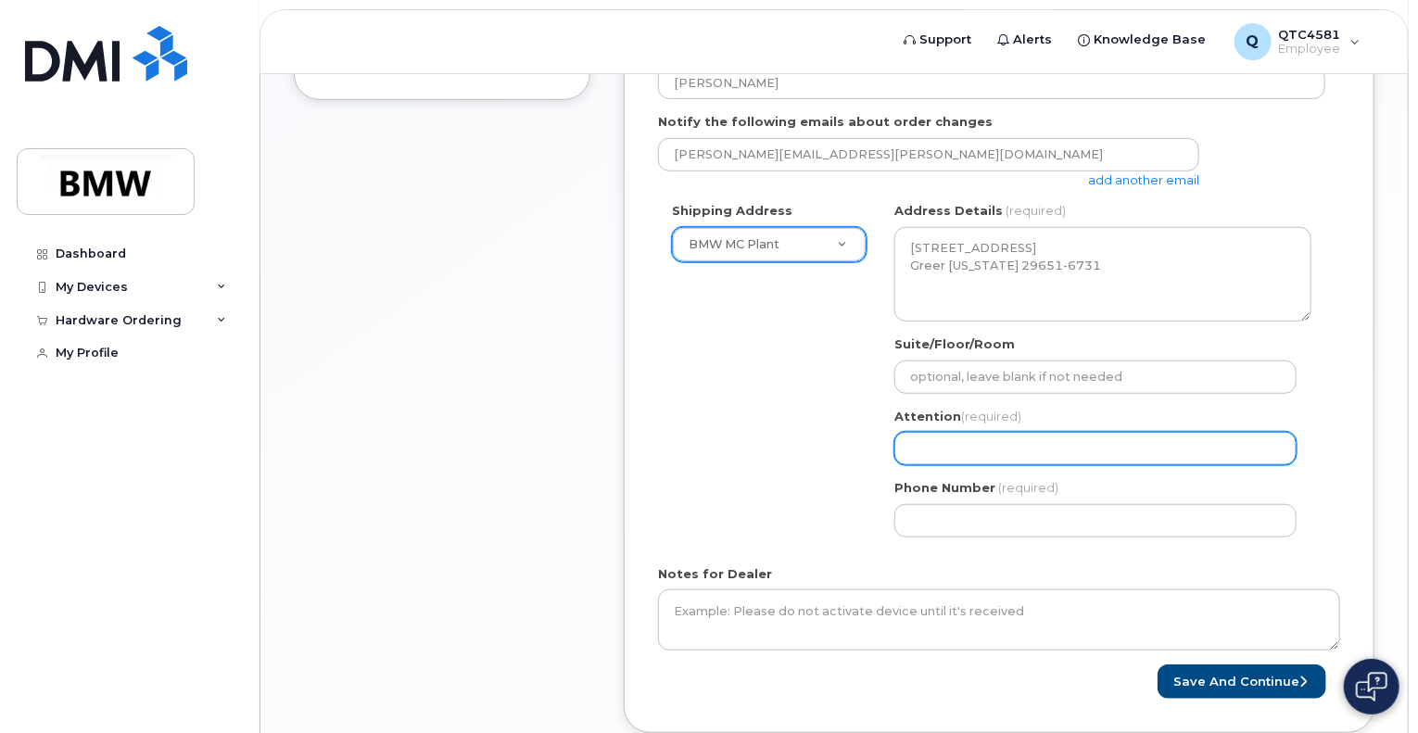
click at [928, 445] on input "Attention (required)" at bounding box center [1096, 448] width 402 height 33
select select
type input "A"
select select
type input "Ar"
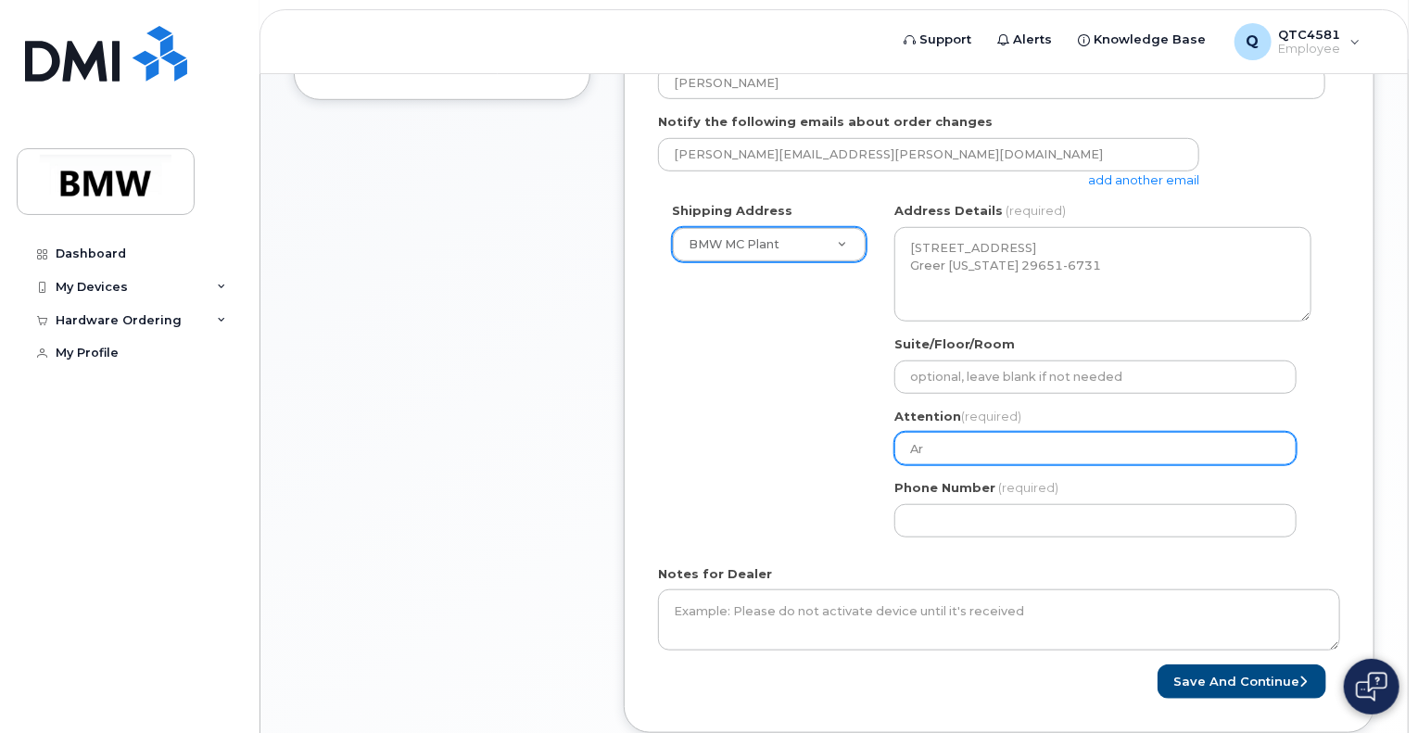
select select
type input "Are"
select select
type input "Arel"
select select
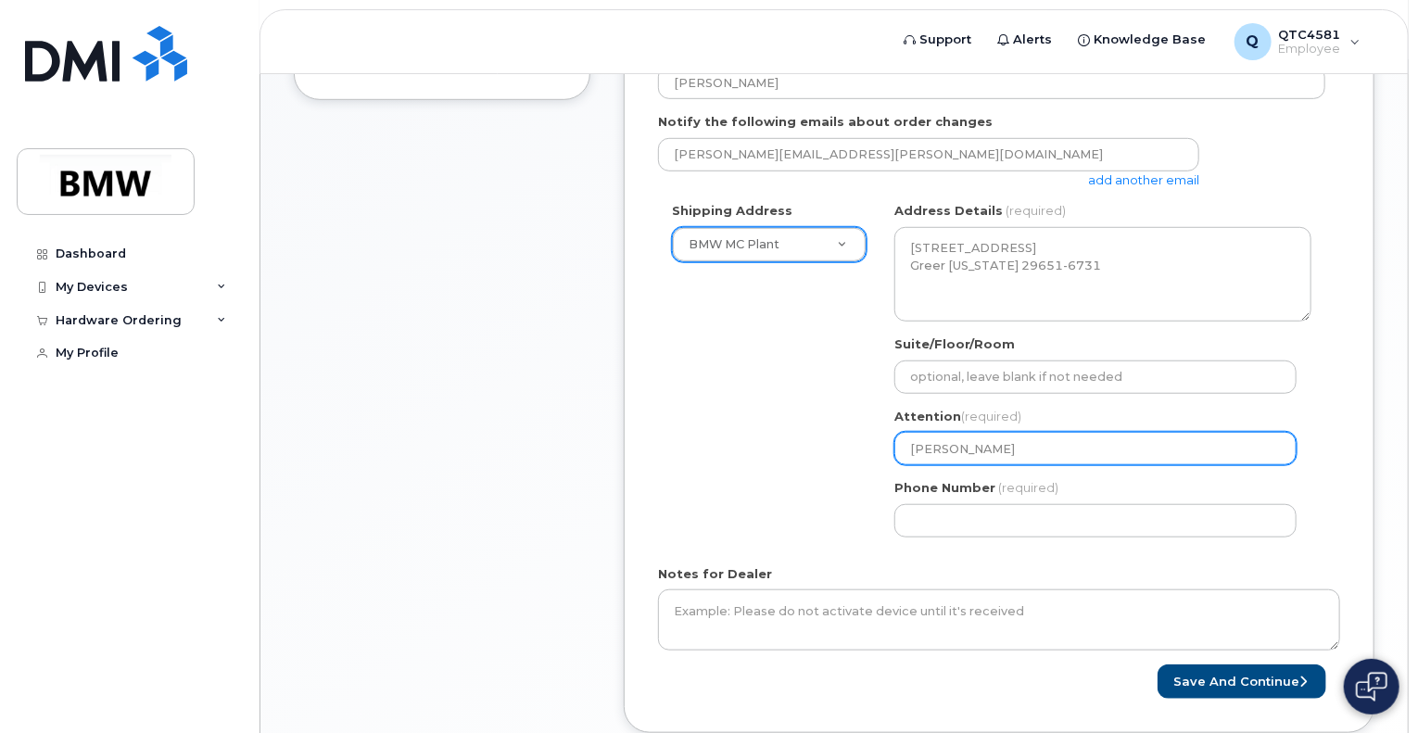
type input "Arell"
select select
type input "Arella"
select select
type input "Arellan"
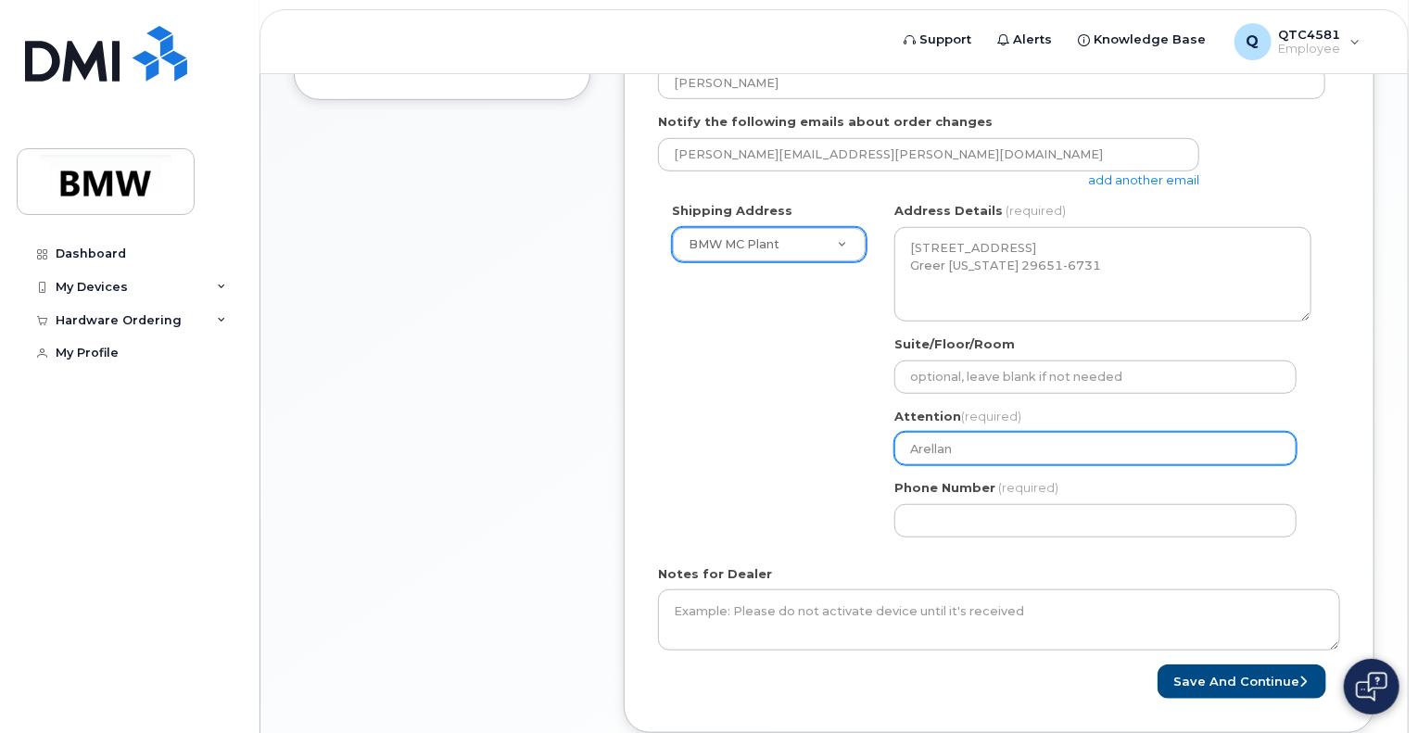
select select
click at [1009, 439] on input "Arellano" at bounding box center [1096, 448] width 402 height 33
type input "Arellano"
select select
type input "Arellano H"
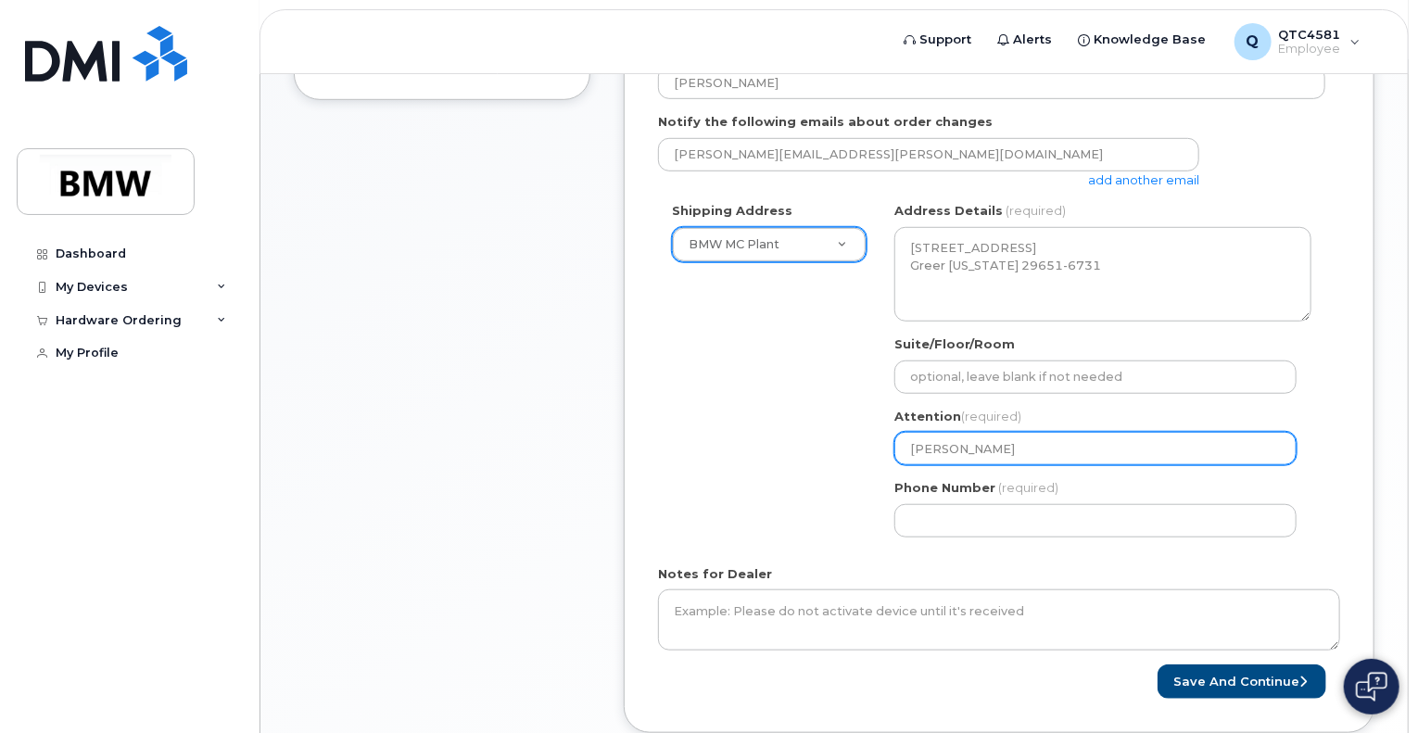
select select
type input "Arellano Hu"
select select
type input "Arellano Hum"
select select
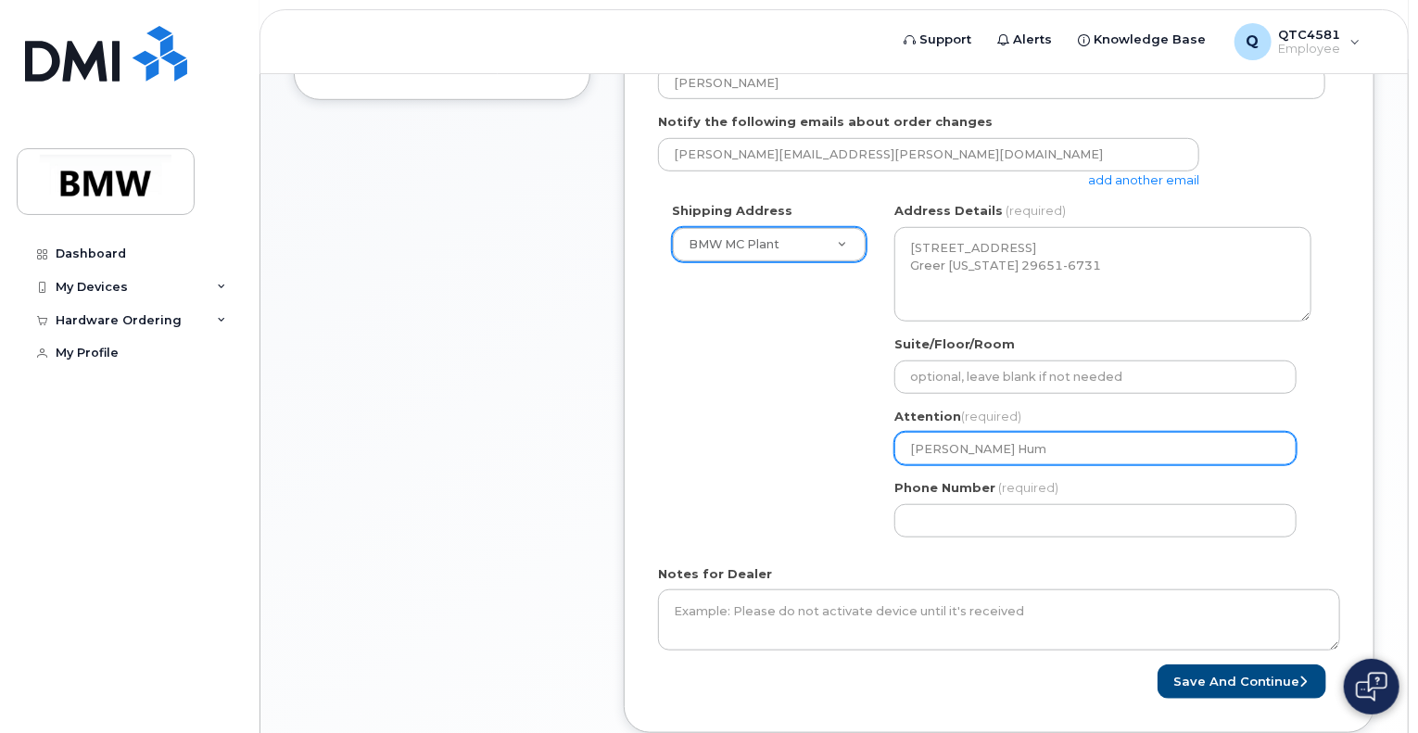
type input "Arellano Humb"
select select
type input "Arellano Humbe"
select select
type input "Arellano Humber"
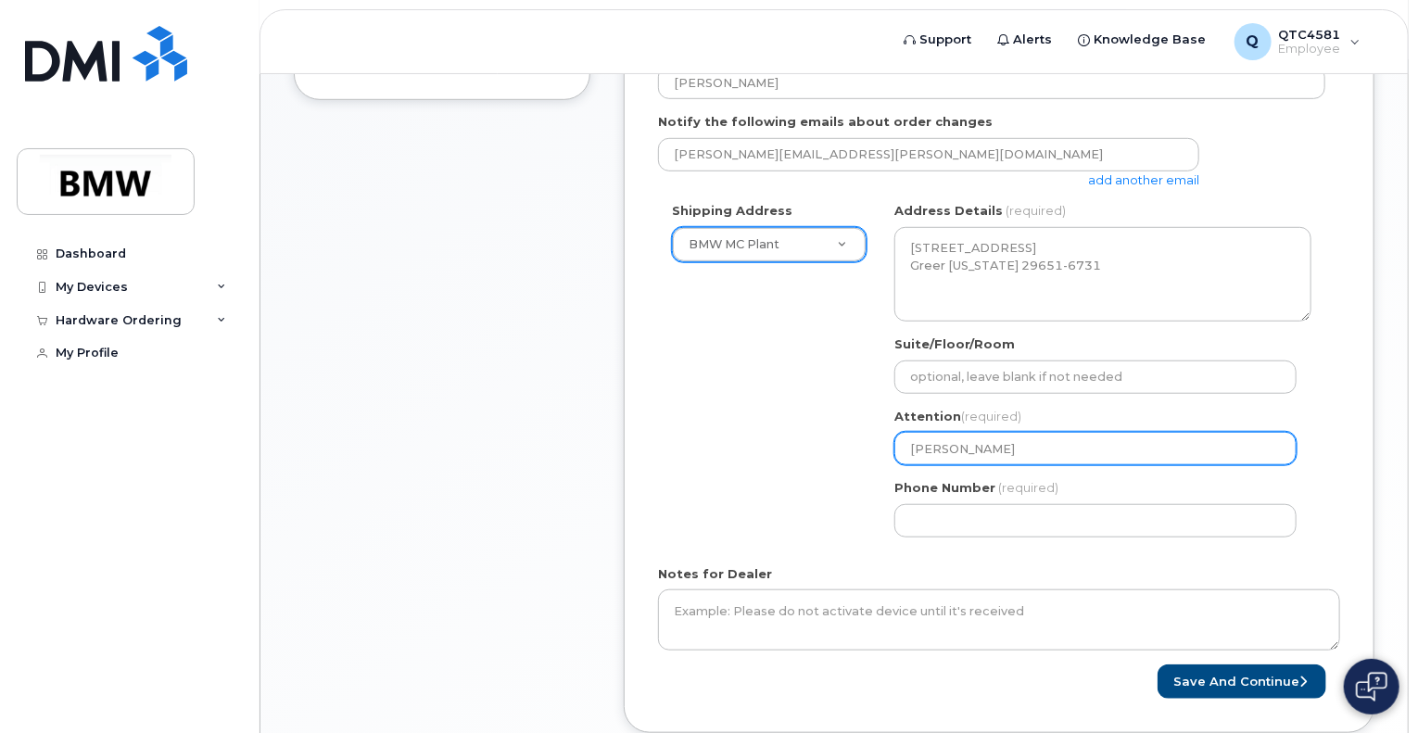
select select
type input "Arellano Humbert"
select select
type input "Arellano Humberto"
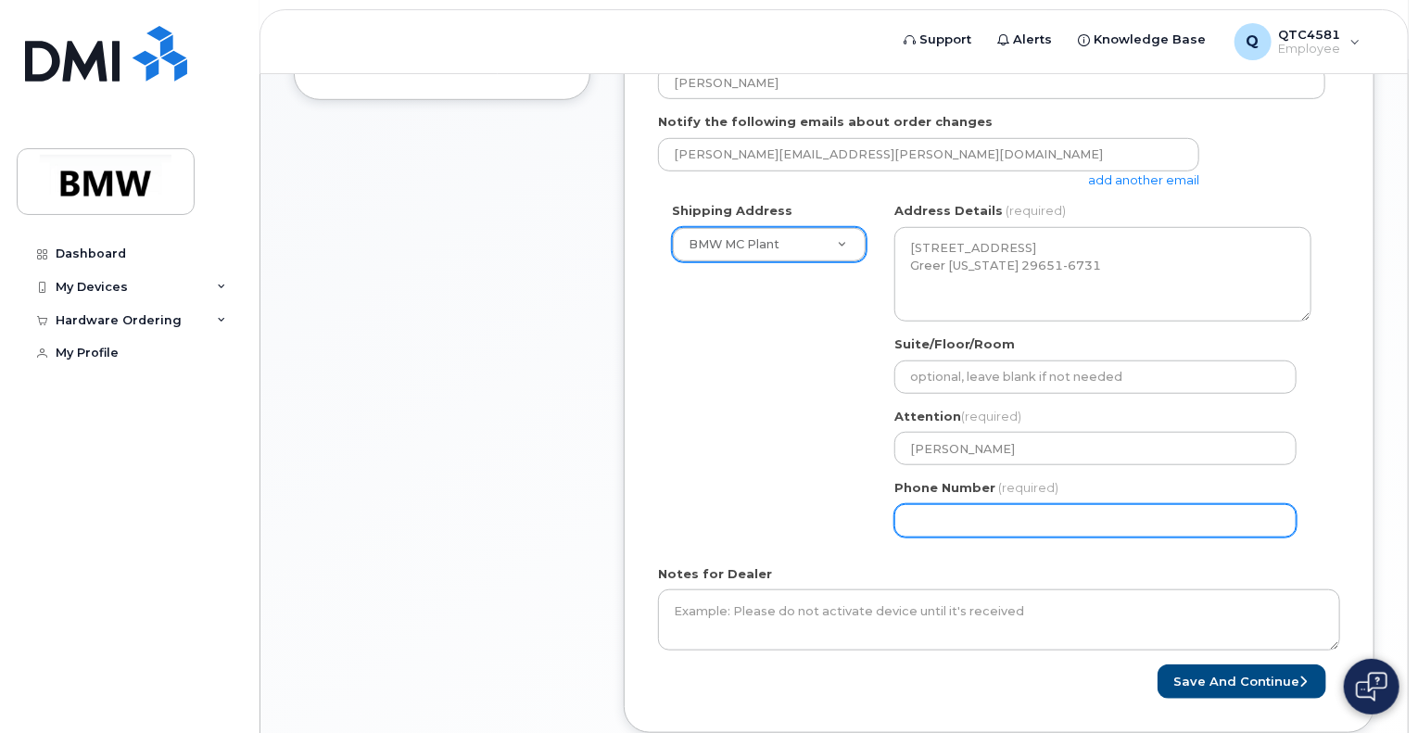
click at [971, 521] on input "Phone Number" at bounding box center [1096, 520] width 402 height 33
select select
type input "864569178"
select select
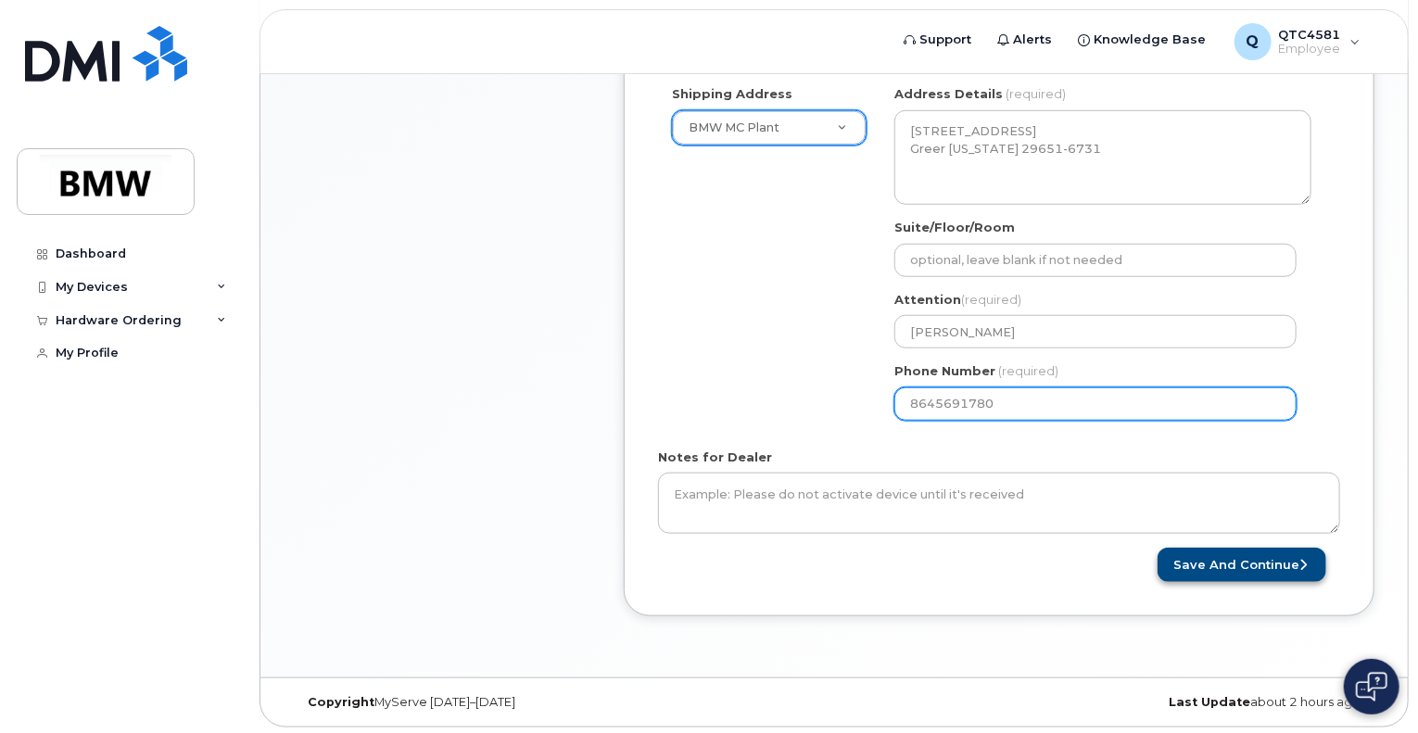
type input "8645691780"
click at [1207, 563] on button "Save and Continue" at bounding box center [1242, 565] width 169 height 34
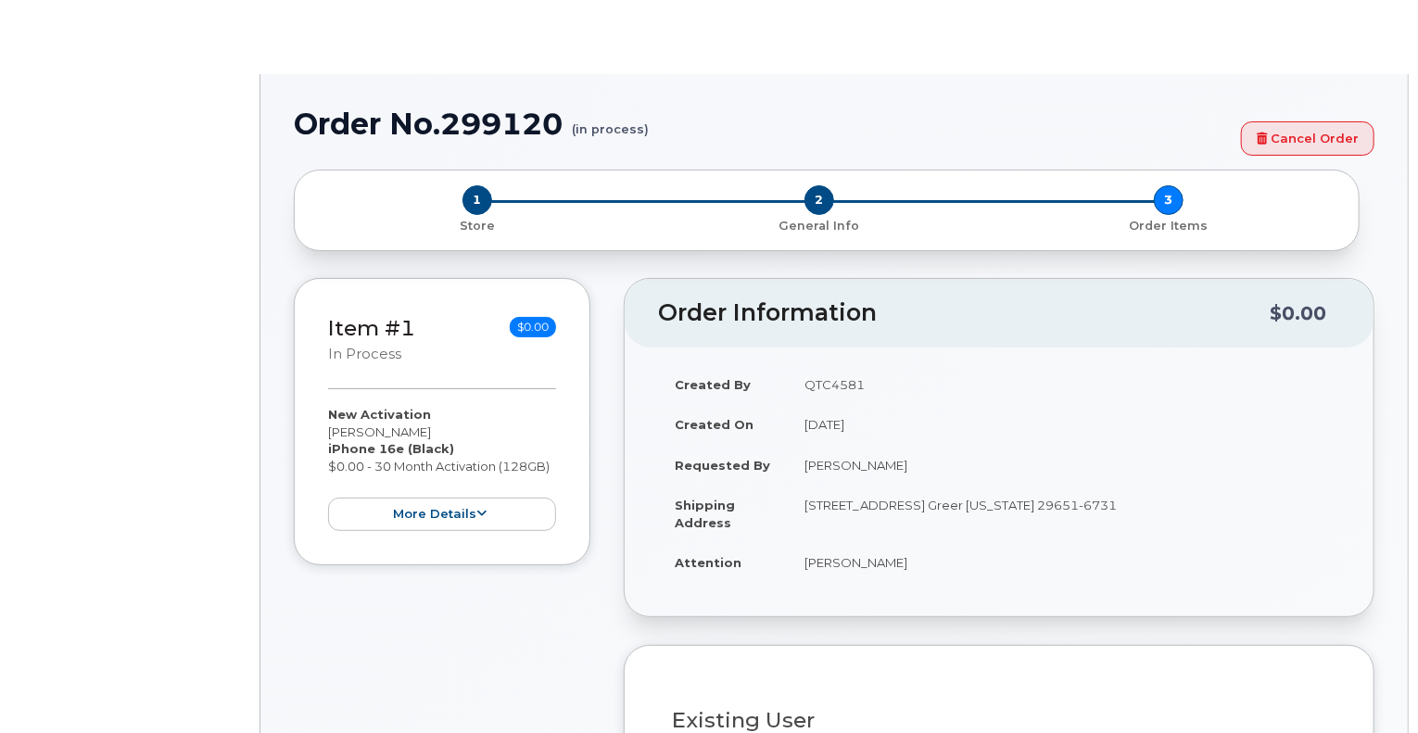
select select "1885307"
radio input "true"
type input "1902183"
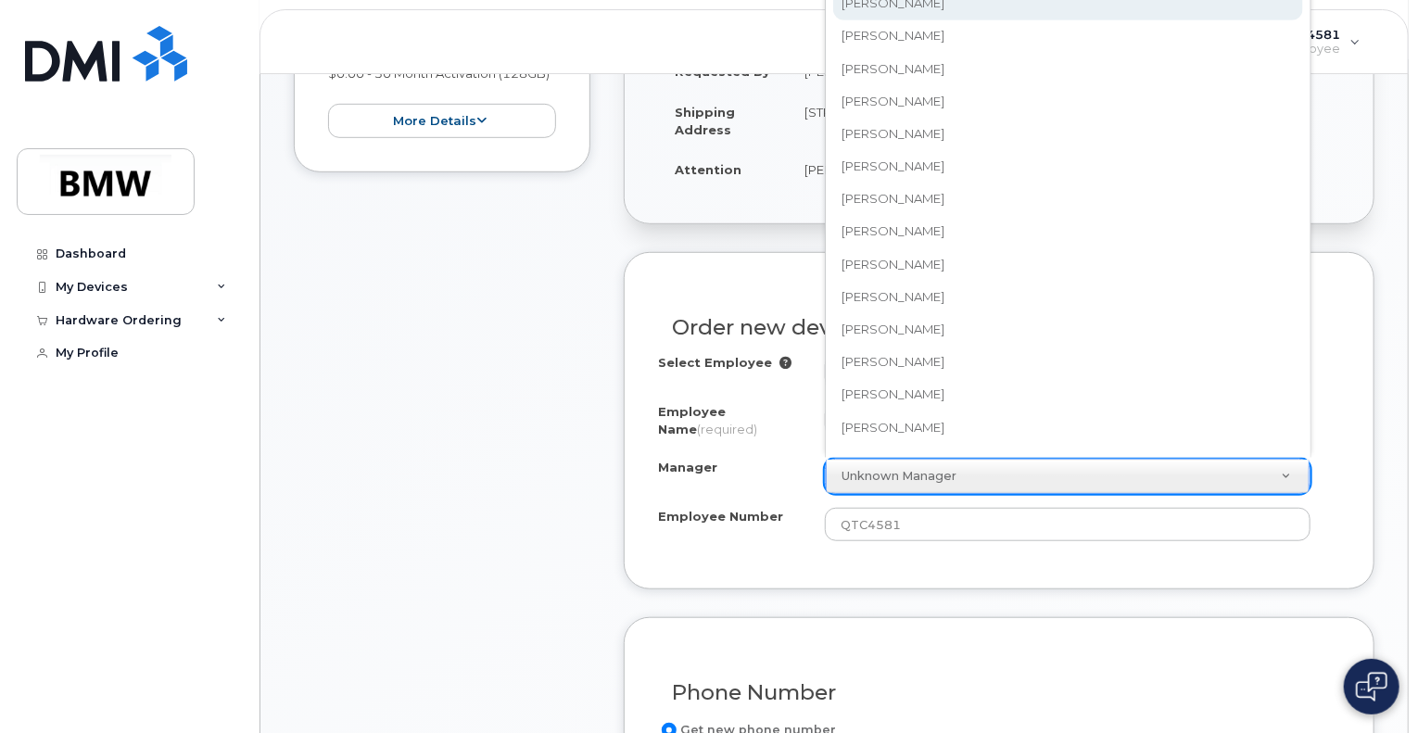
scroll to position [426, 0]
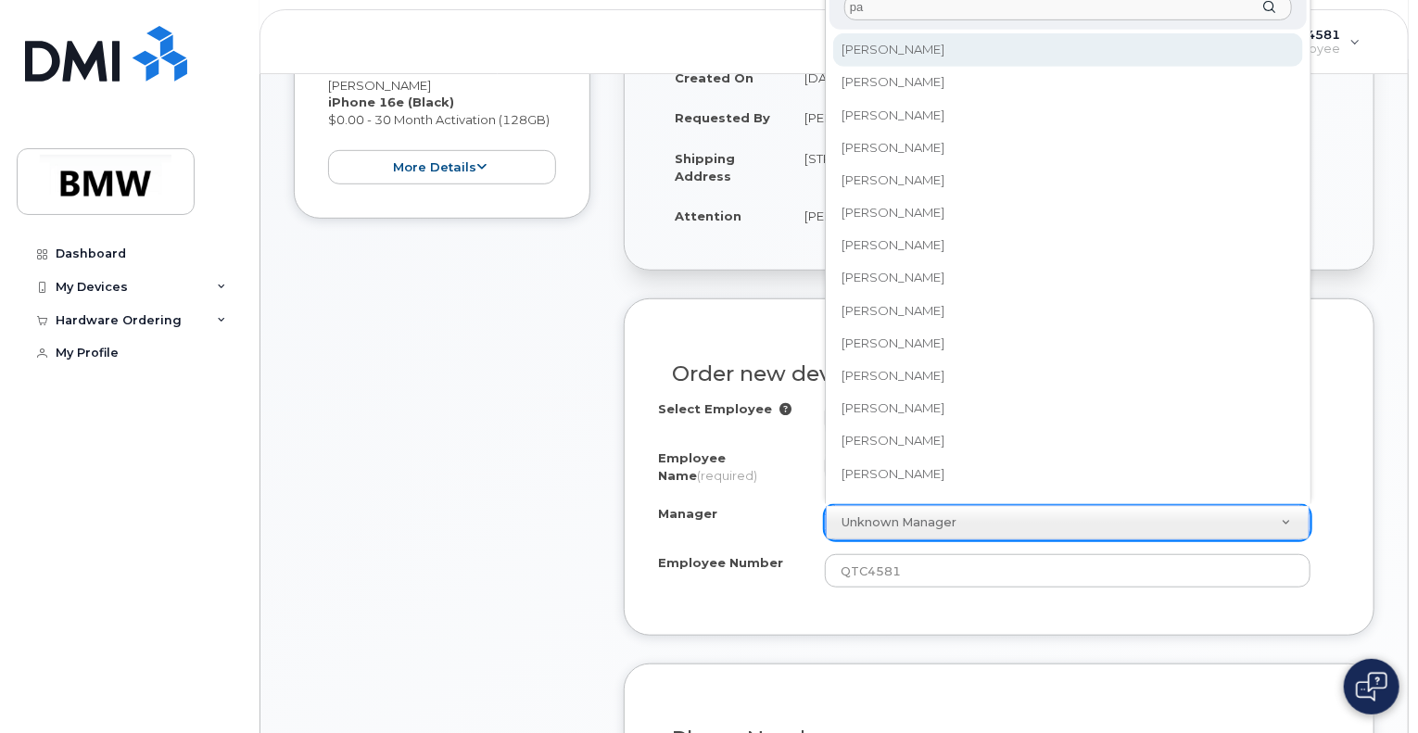
type input "p"
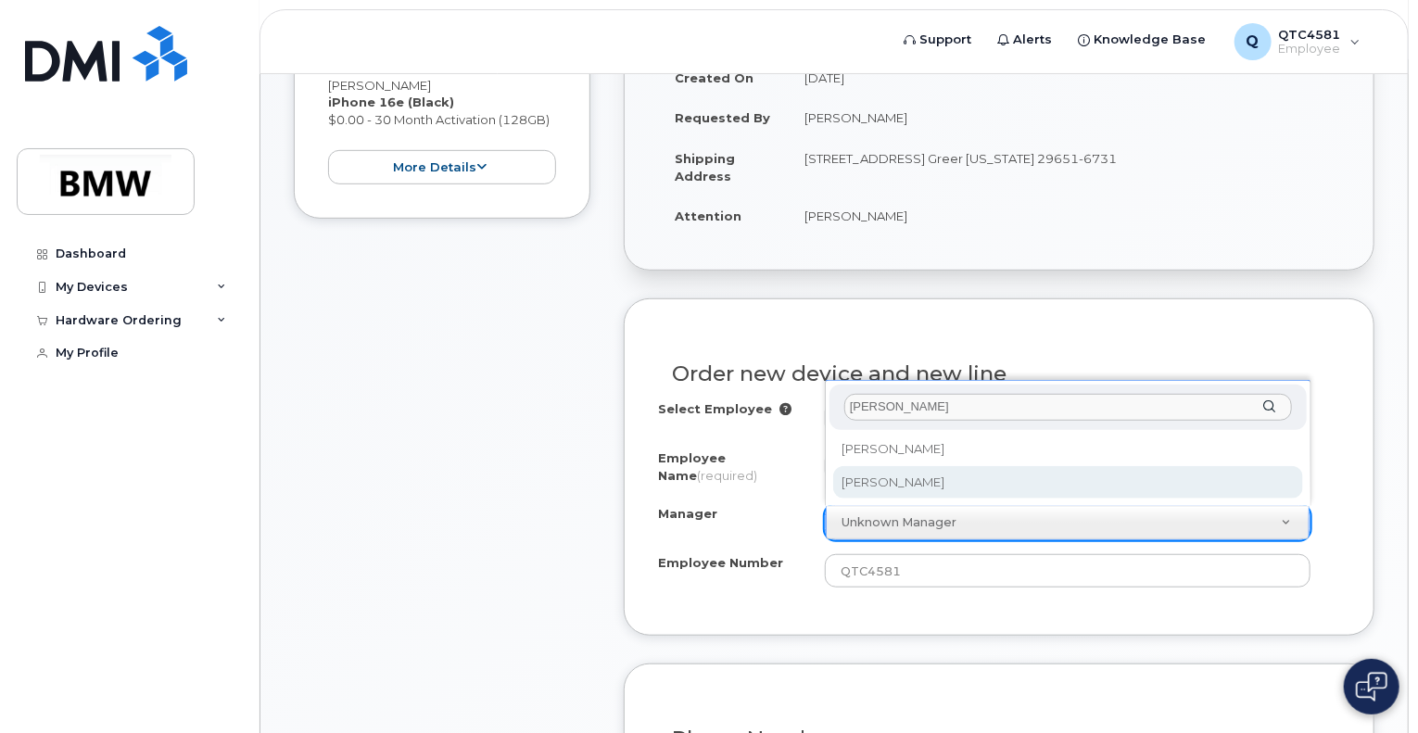
type input "baker"
select select "1896266"
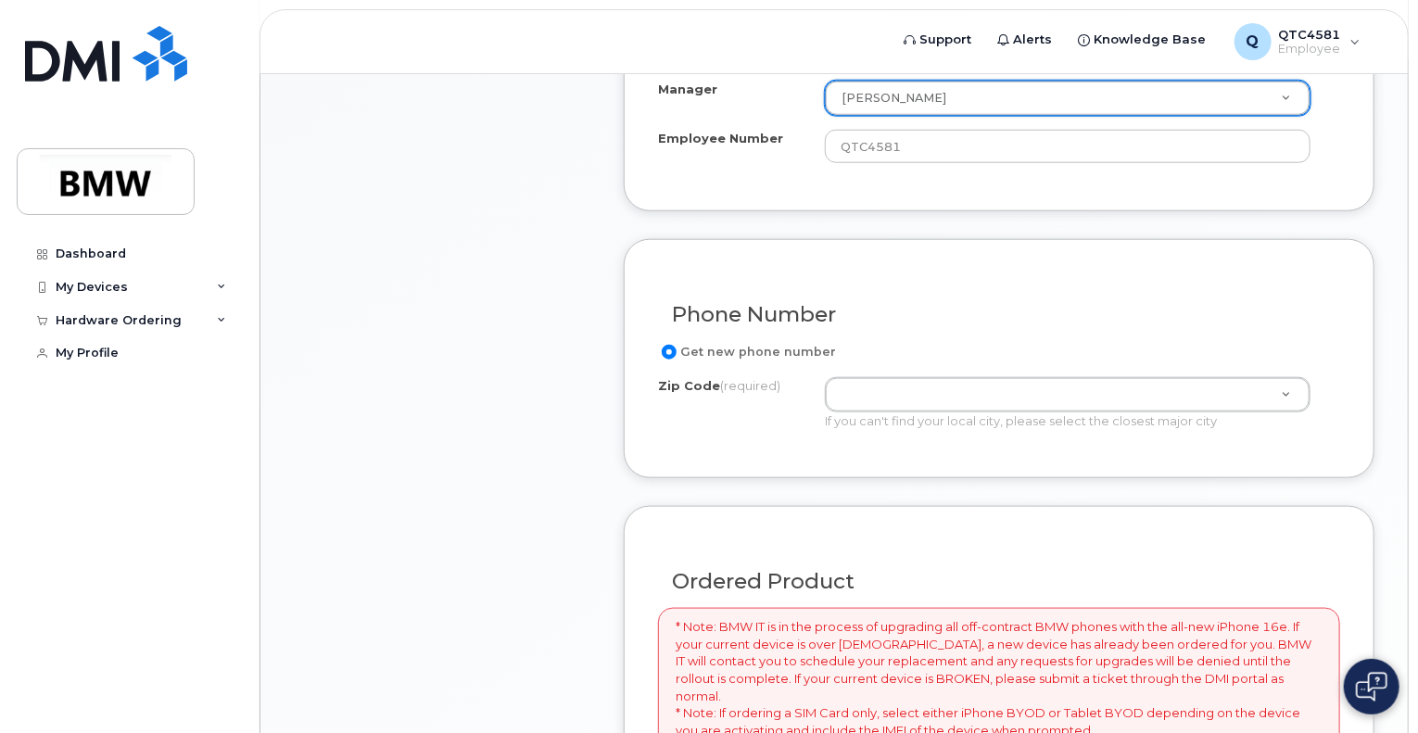
scroll to position [853, 0]
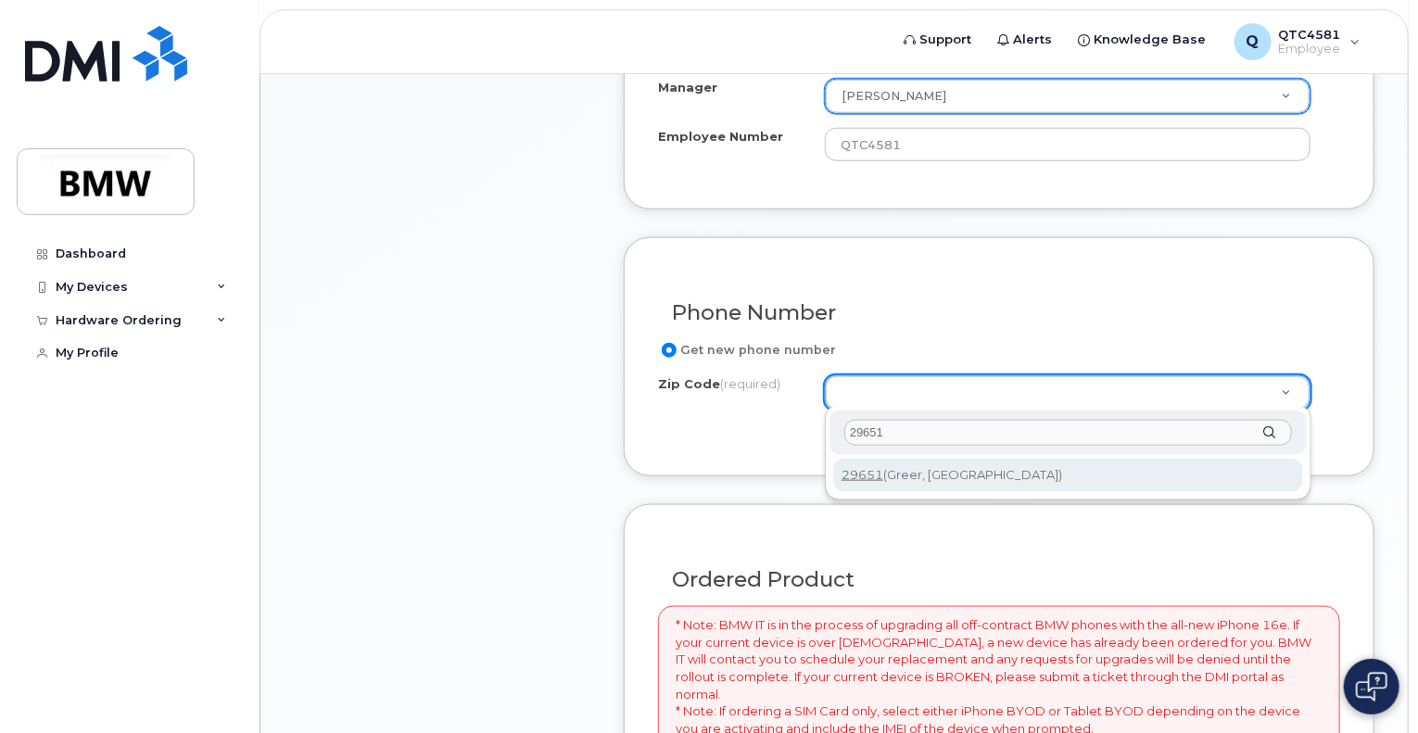
type input "29651"
type input "29651 (Greer, SC)"
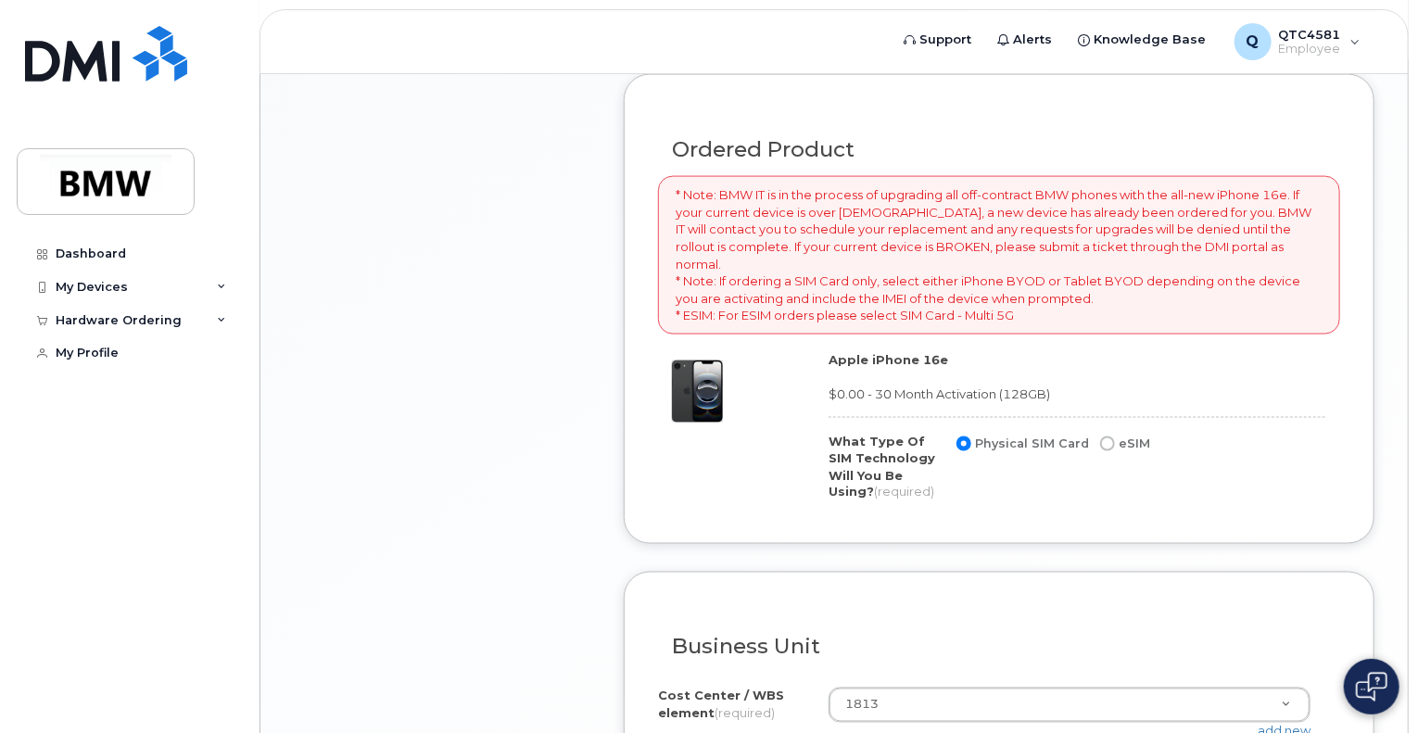
scroll to position [1290, 0]
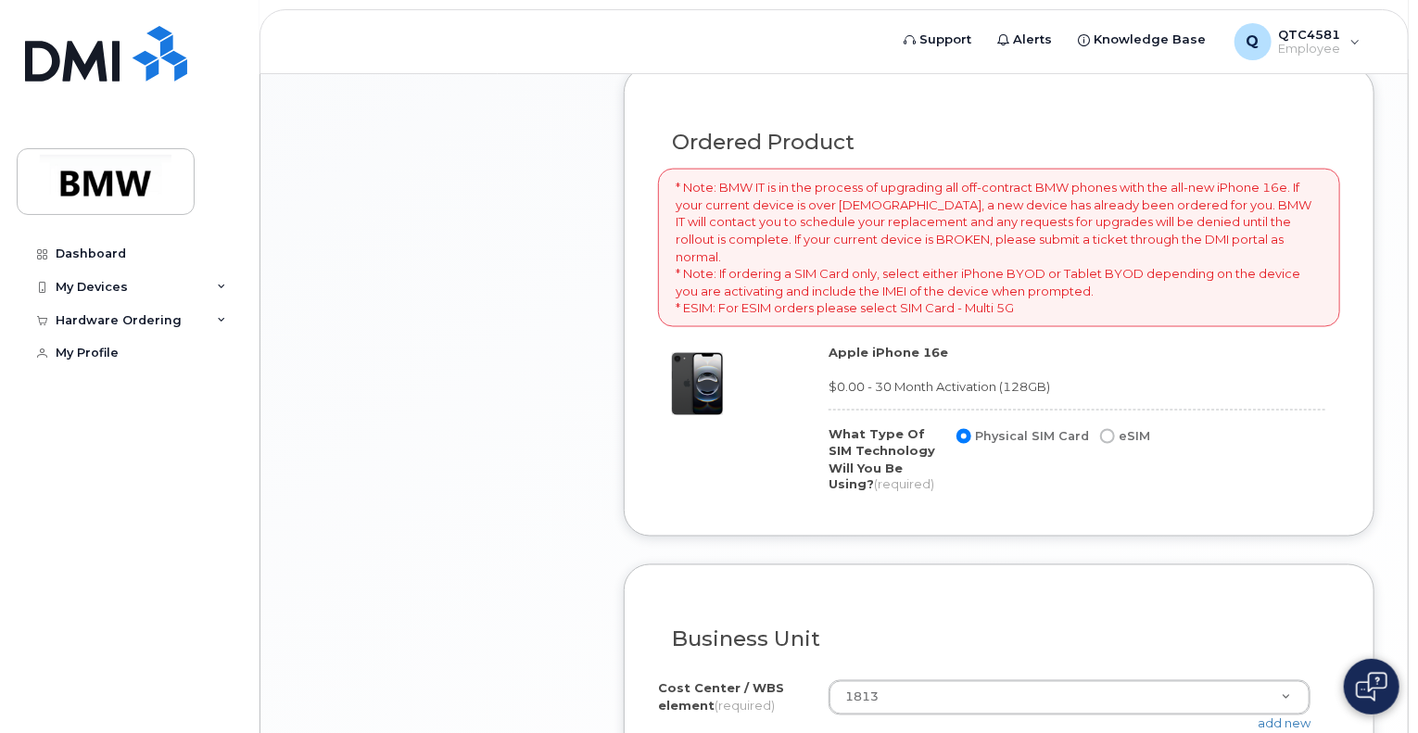
click at [1107, 429] on input "eSIM" at bounding box center [1107, 436] width 15 height 15
radio input "true"
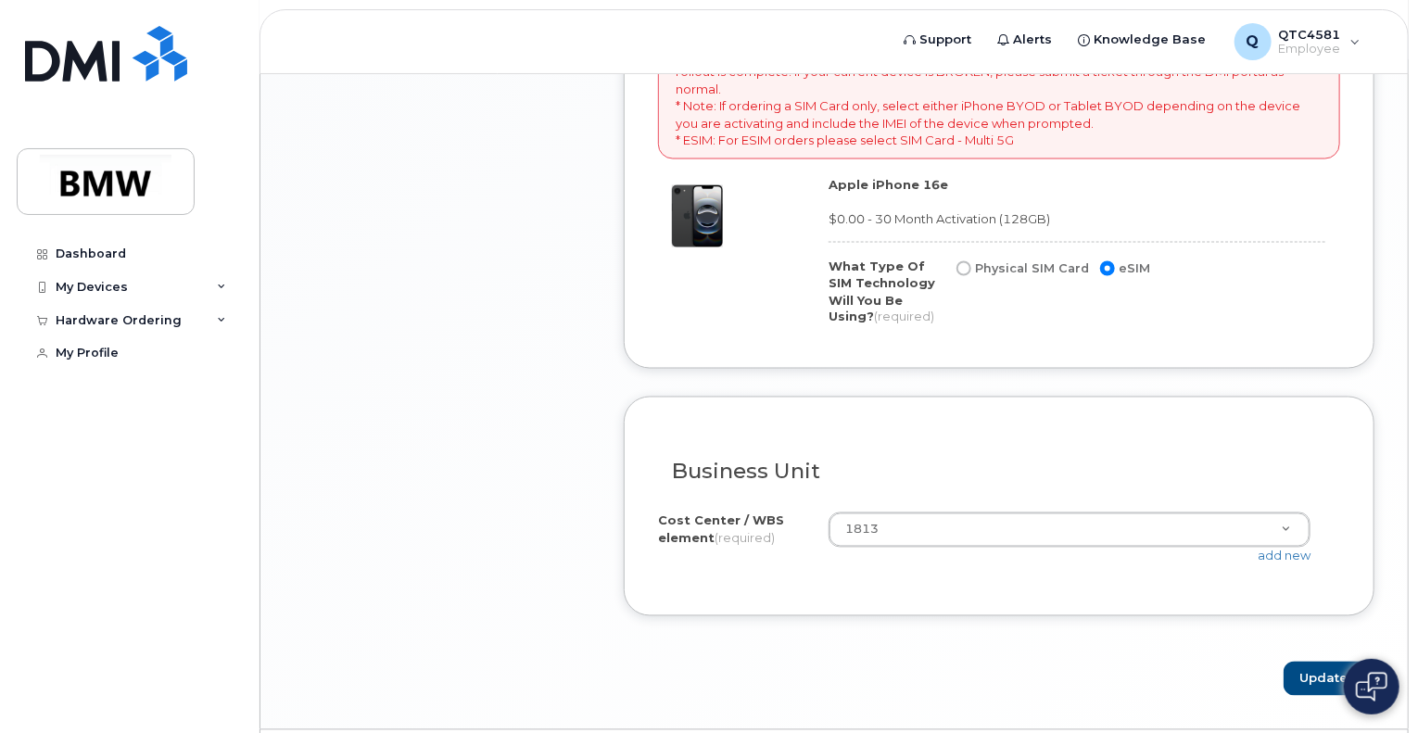
scroll to position [1491, 0]
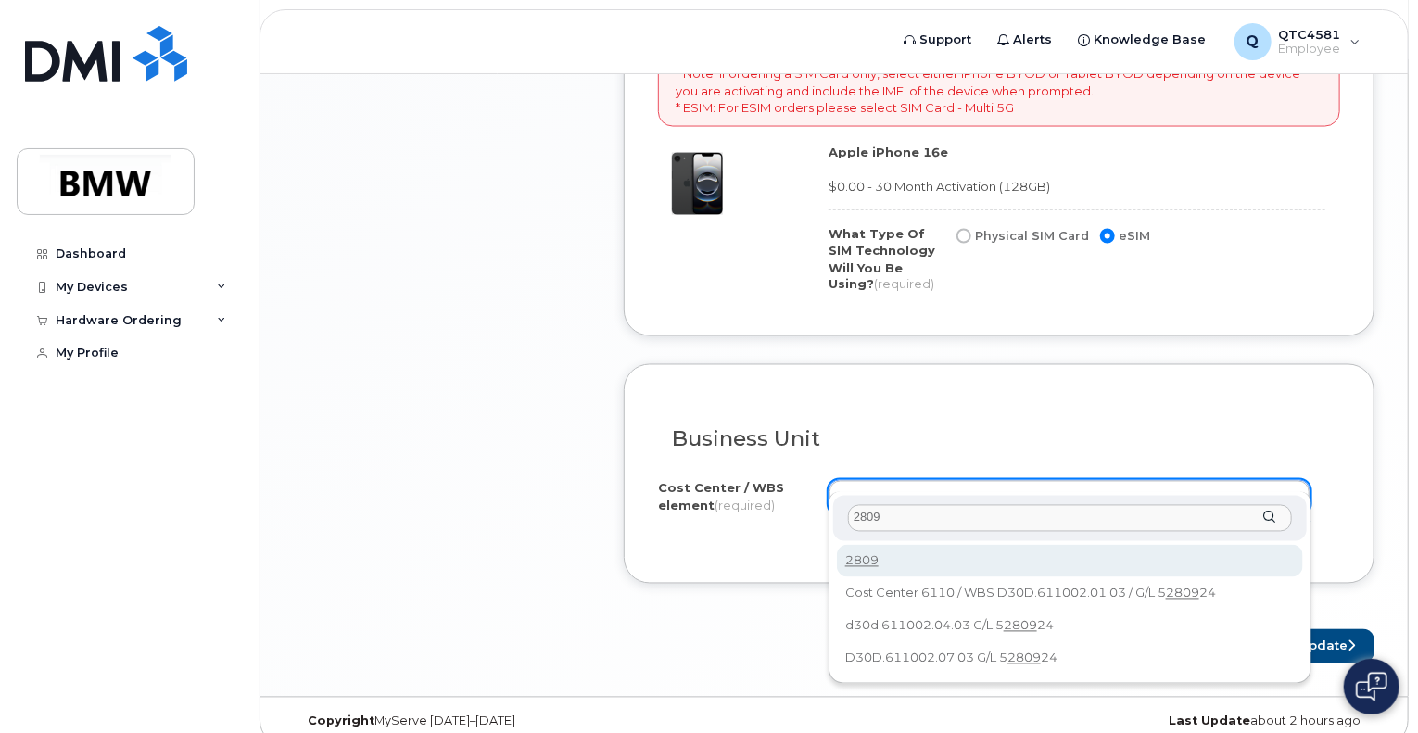
type input "2809"
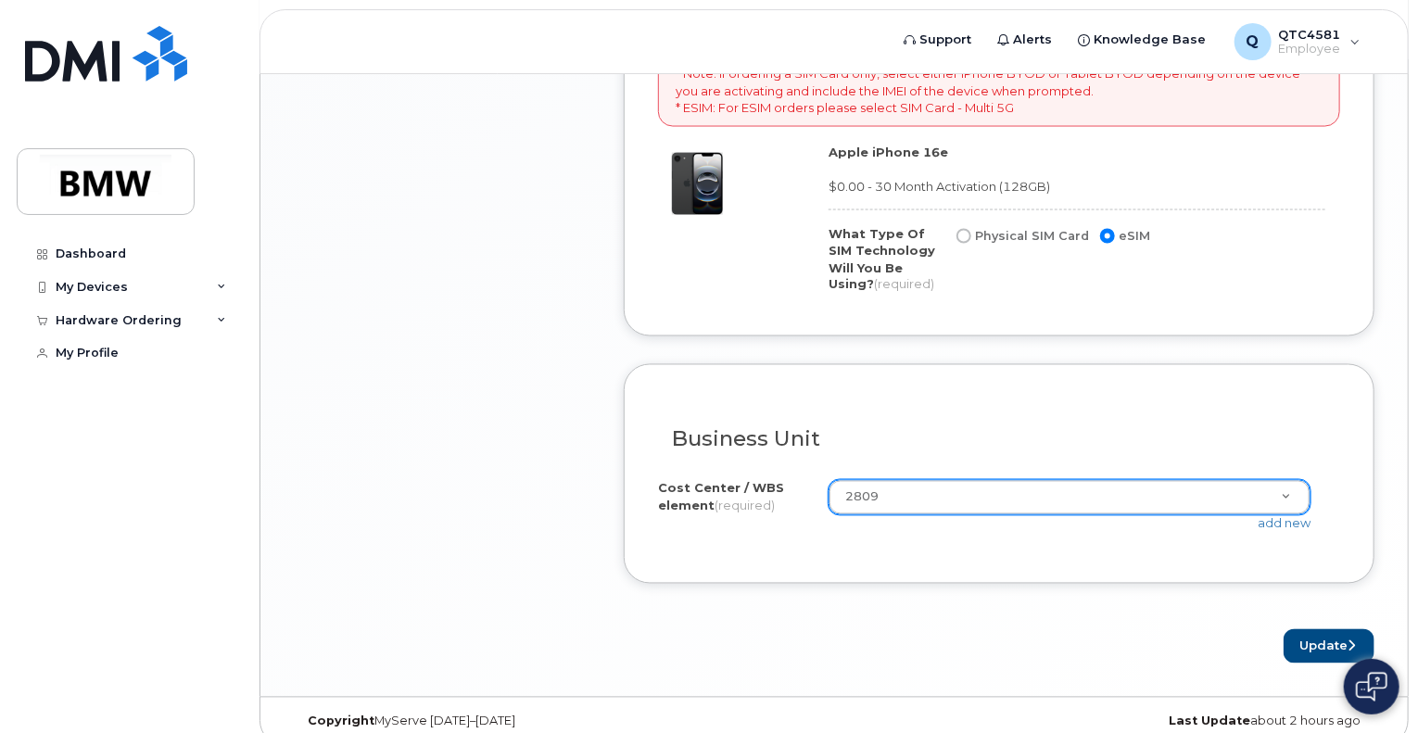
click at [682, 428] on h3 "Business Unit" at bounding box center [999, 439] width 655 height 23
click at [734, 533] on div "Business Unit I know the accounting codes Cost Center / WBS element (required) …" at bounding box center [999, 474] width 751 height 220
click at [1307, 629] on button "Update" at bounding box center [1329, 646] width 91 height 34
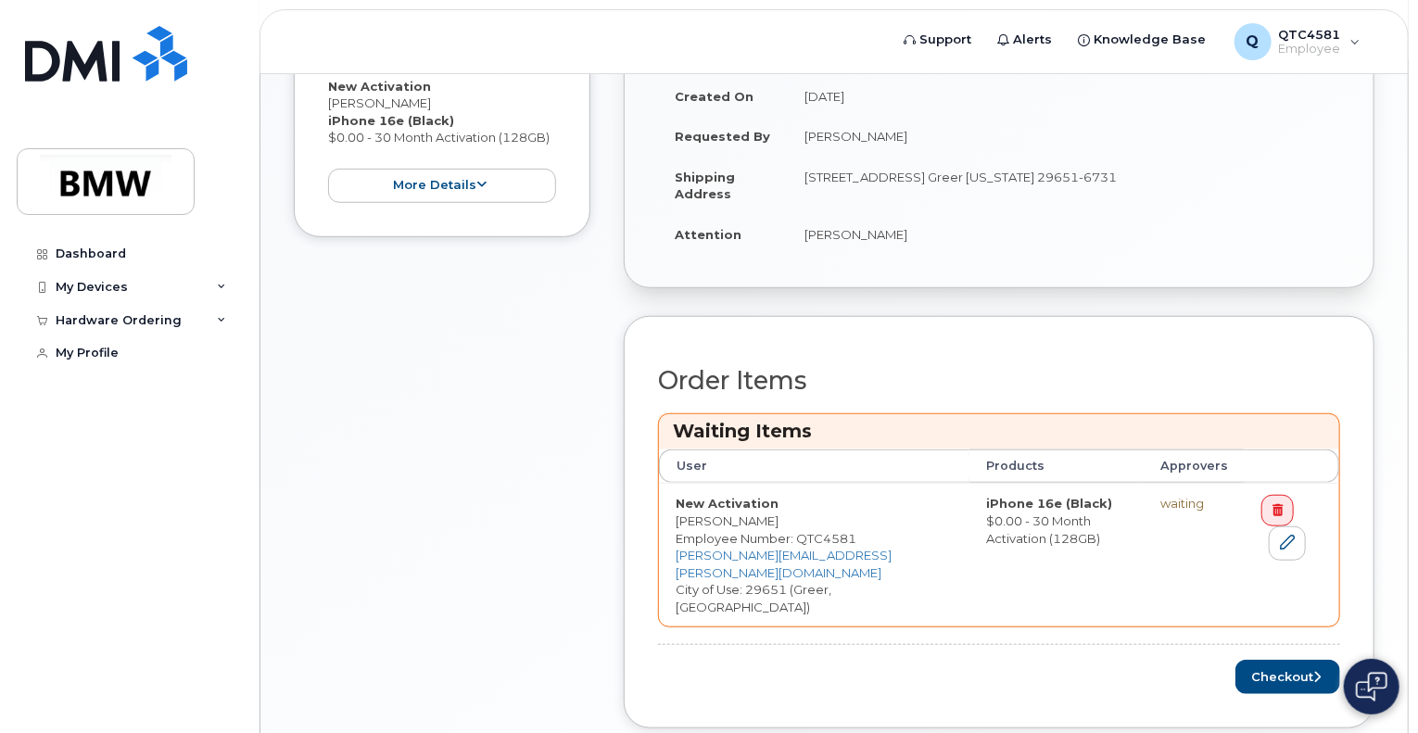
scroll to position [489, 0]
click at [1255, 659] on button "Checkout" at bounding box center [1288, 676] width 105 height 34
